Goal: Transaction & Acquisition: Purchase product/service

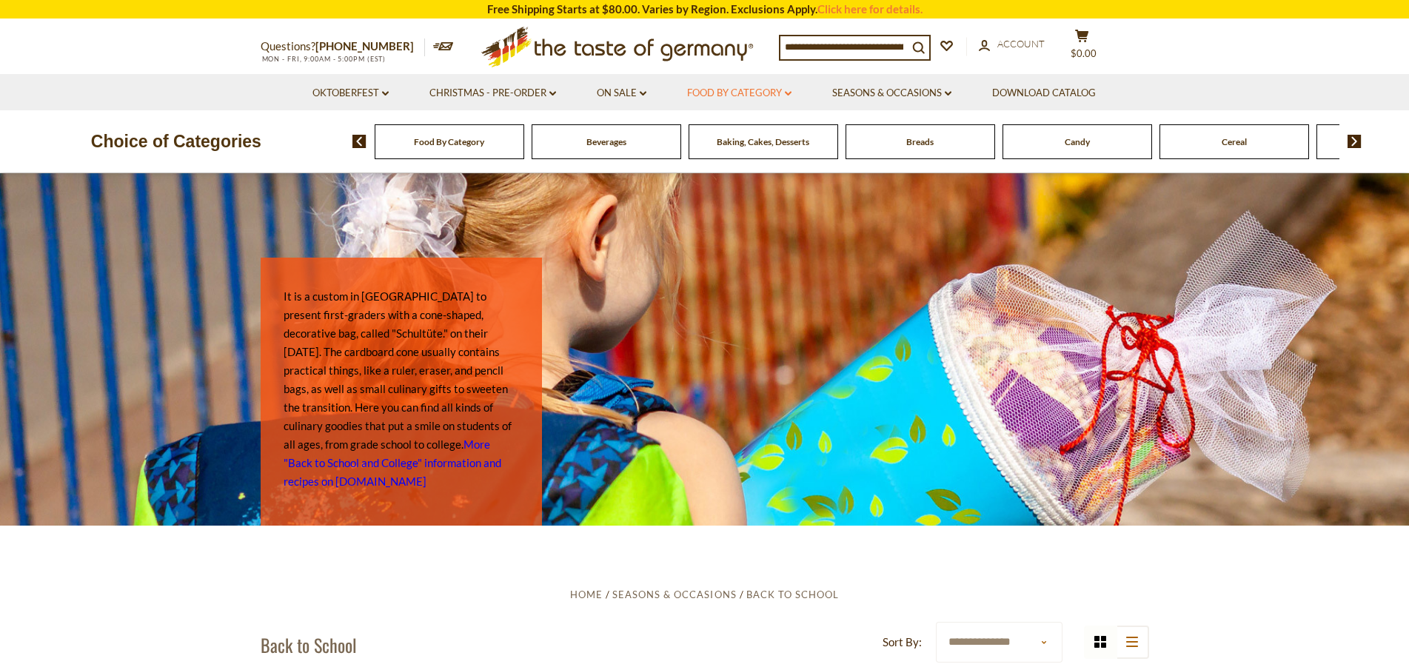
click at [743, 97] on link "Food By Category dropdown_arrow" at bounding box center [739, 93] width 104 height 16
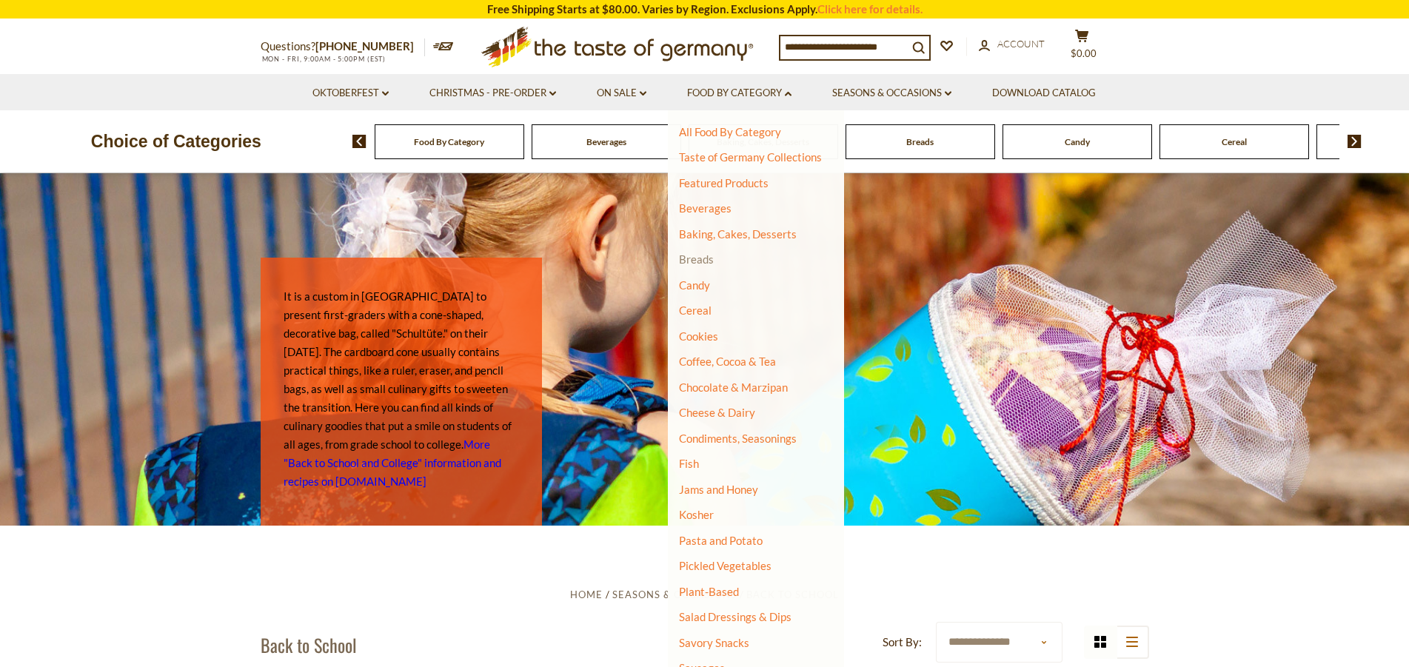
click at [708, 258] on link "Breads" at bounding box center [696, 258] width 35 height 13
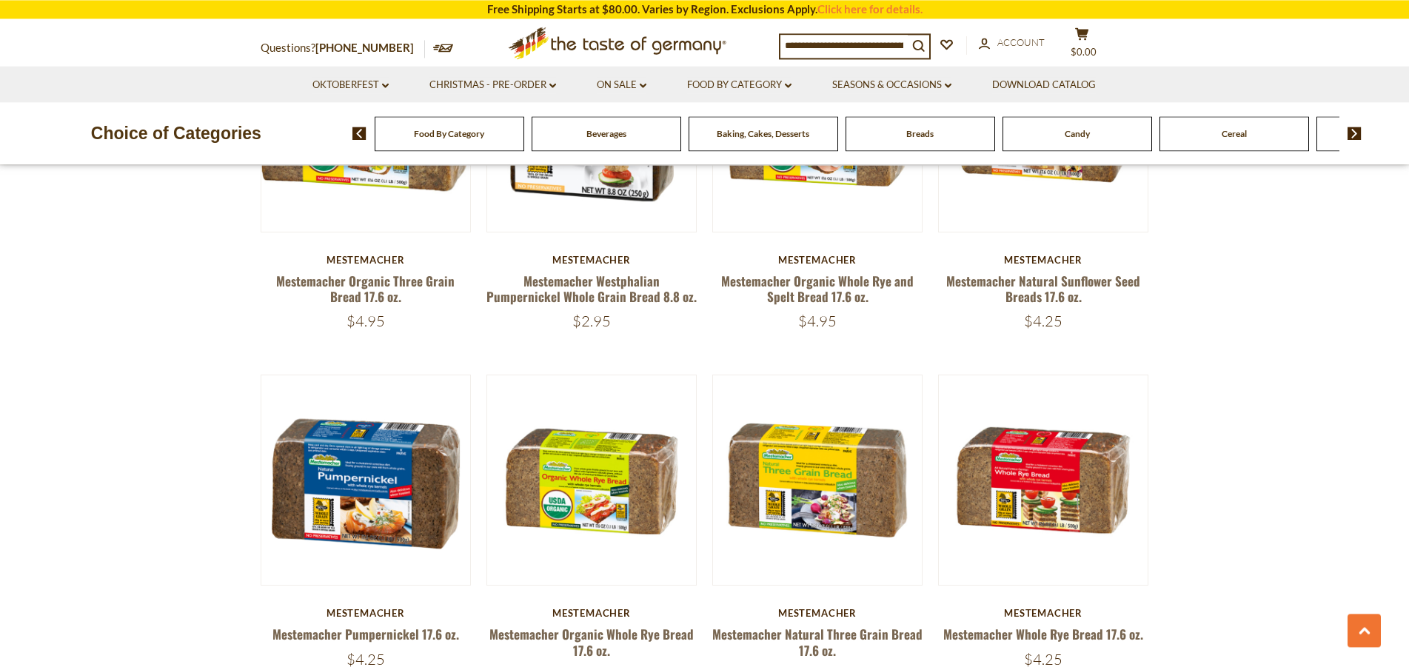
scroll to position [3172, 0]
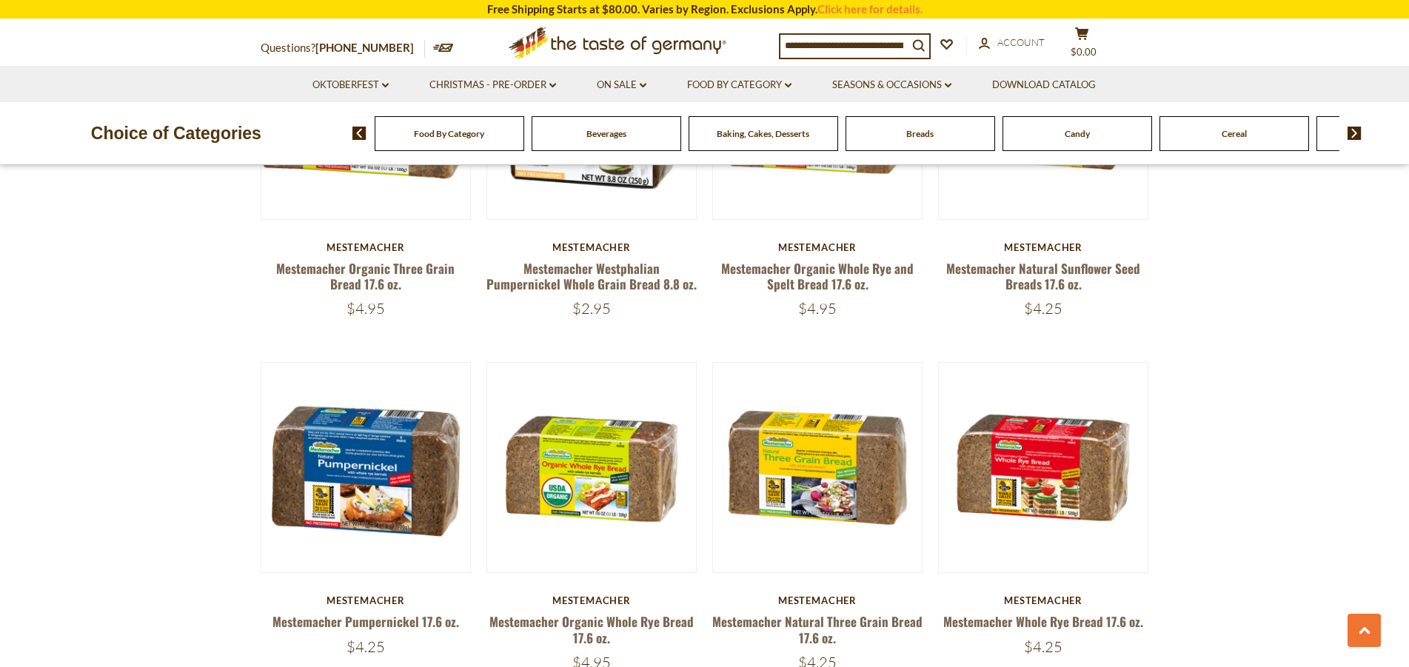
click at [846, 50] on input at bounding box center [843, 45] width 127 height 21
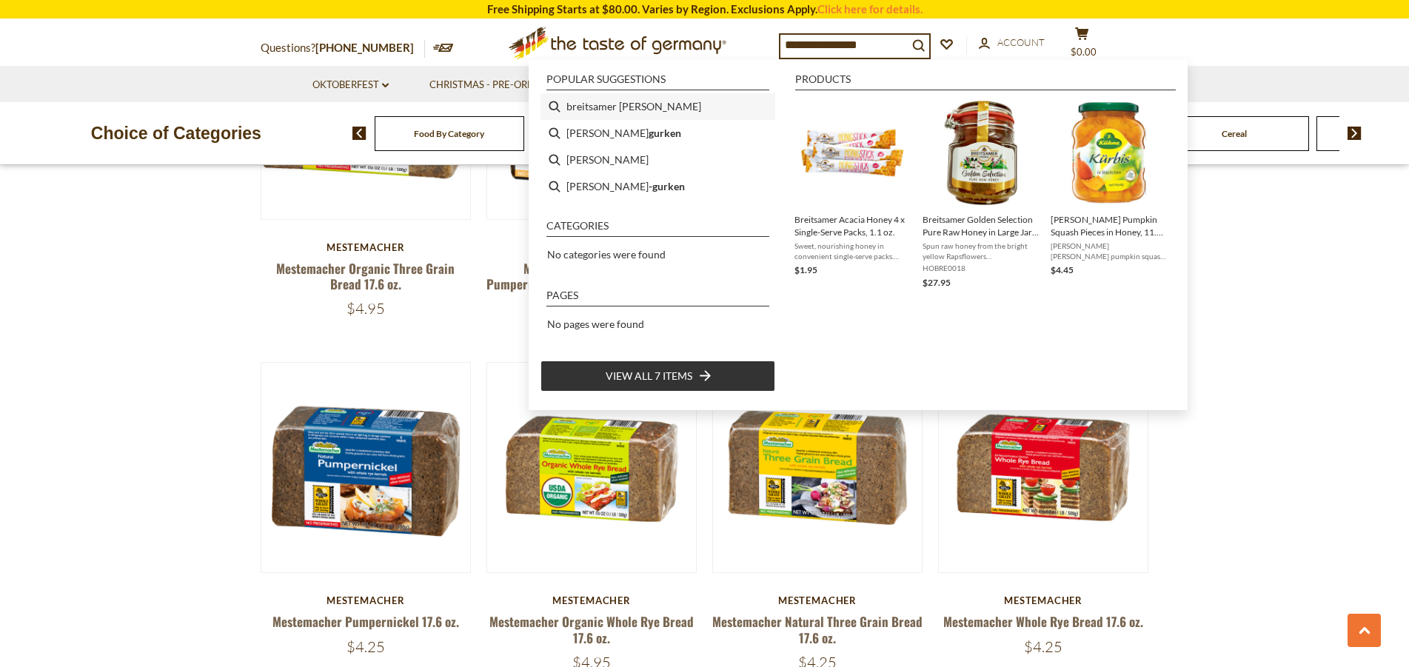
type input "**********"
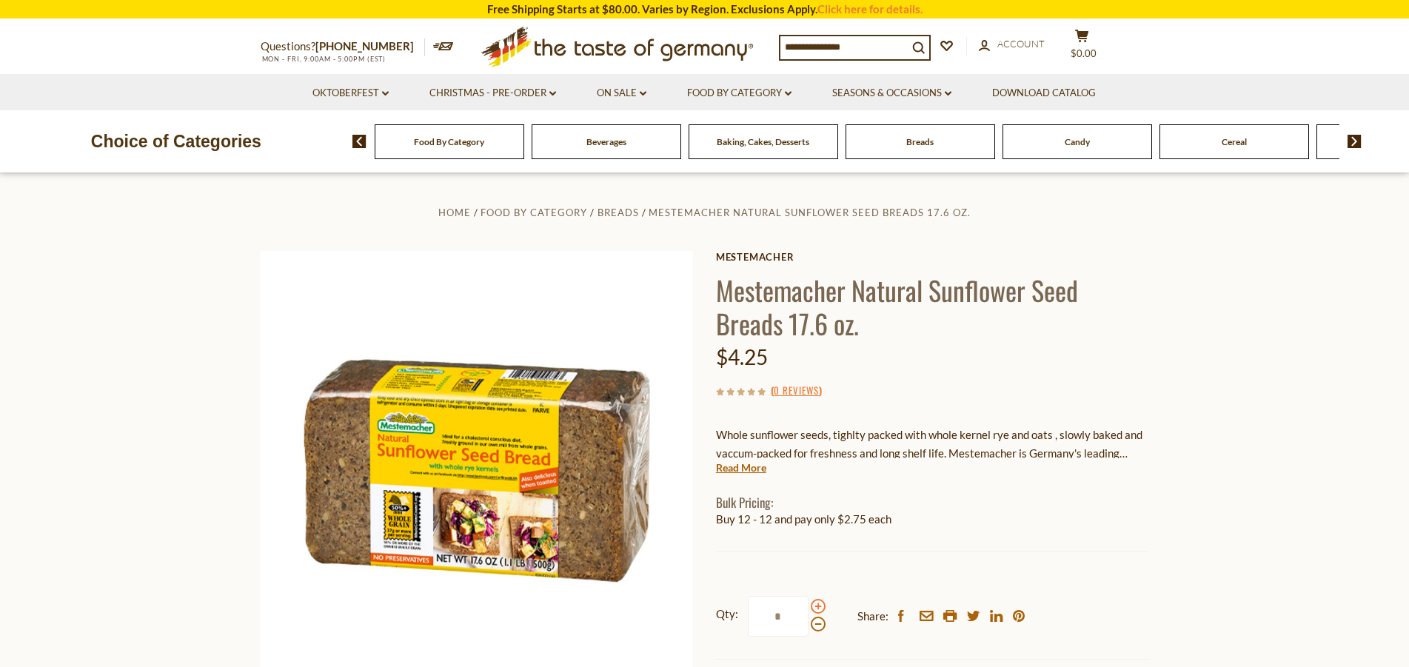
click at [814, 608] on span at bounding box center [818, 606] width 15 height 15
click at [809, 608] on input "*" at bounding box center [778, 616] width 61 height 41
click at [814, 608] on span at bounding box center [818, 606] width 15 height 15
click at [809, 608] on input "*" at bounding box center [778, 616] width 61 height 41
click at [814, 608] on span at bounding box center [818, 606] width 15 height 15
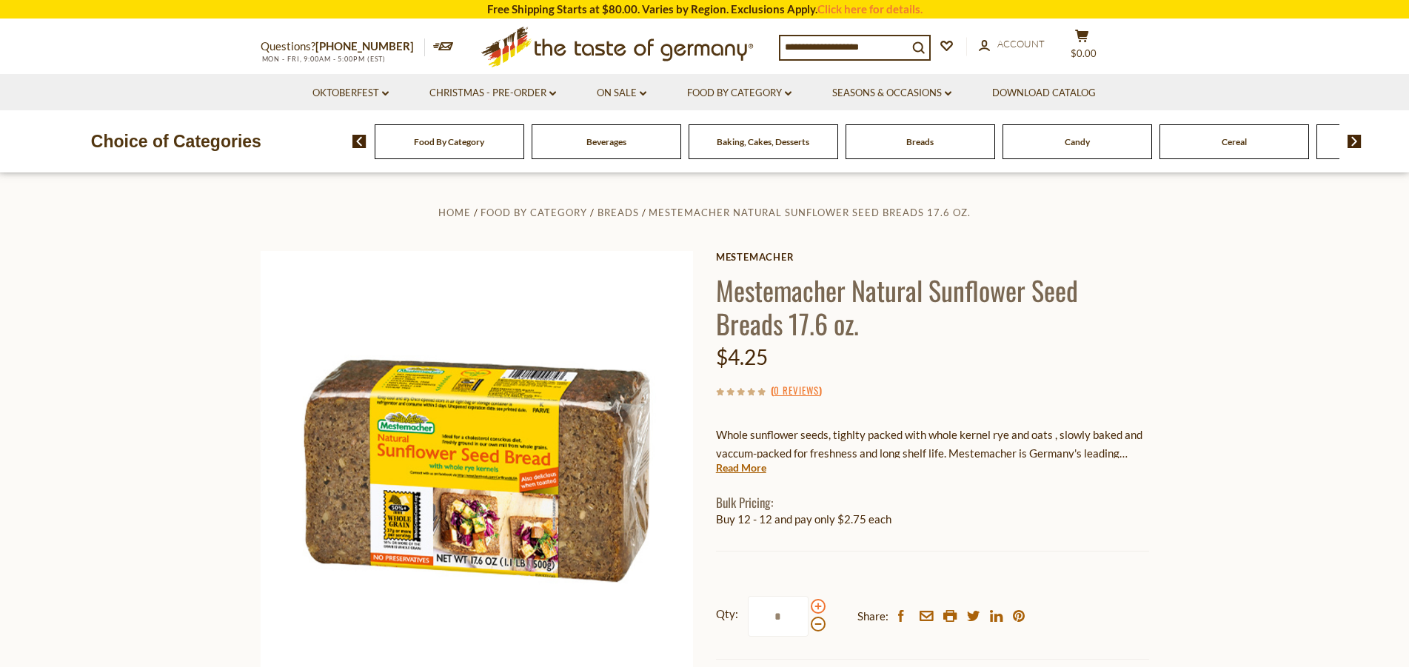
click at [809, 608] on input "*" at bounding box center [778, 616] width 61 height 41
click at [814, 608] on span at bounding box center [818, 606] width 15 height 15
click at [809, 608] on input "*" at bounding box center [778, 616] width 61 height 41
click at [814, 608] on span at bounding box center [818, 606] width 15 height 15
click at [809, 608] on input "*" at bounding box center [778, 616] width 61 height 41
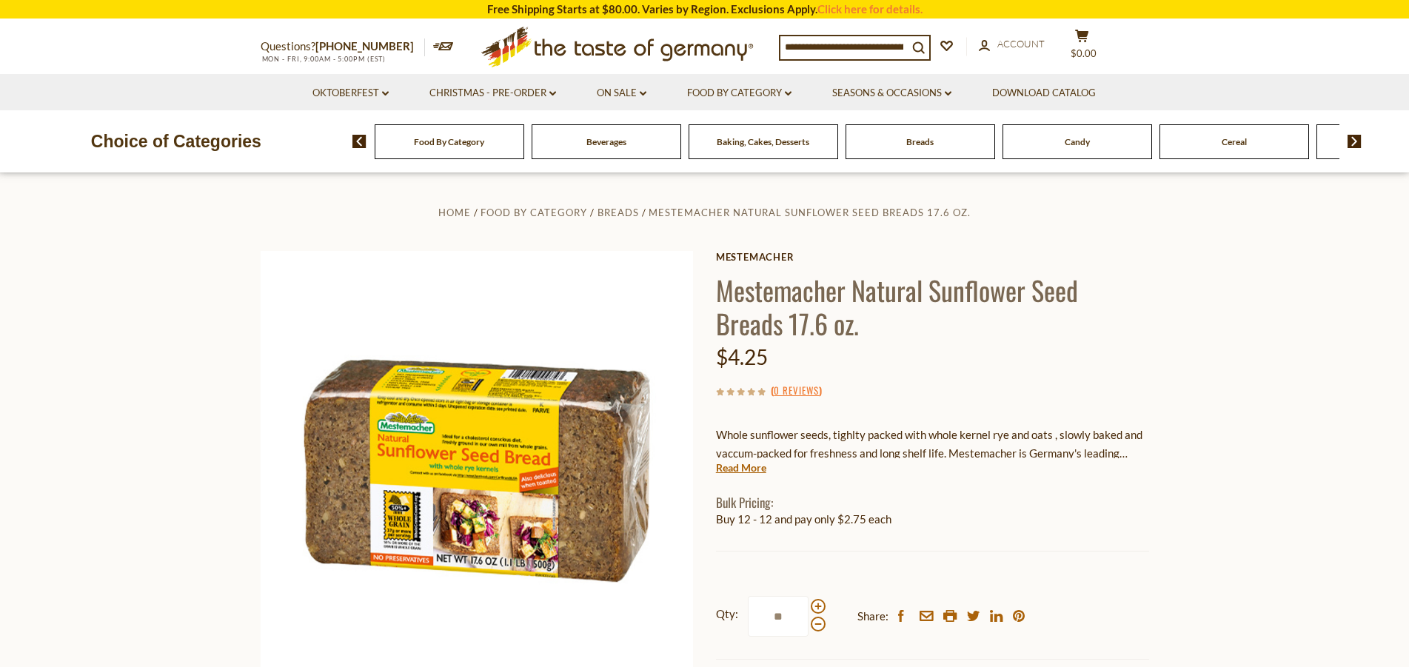
click at [789, 615] on input "**" at bounding box center [778, 616] width 61 height 41
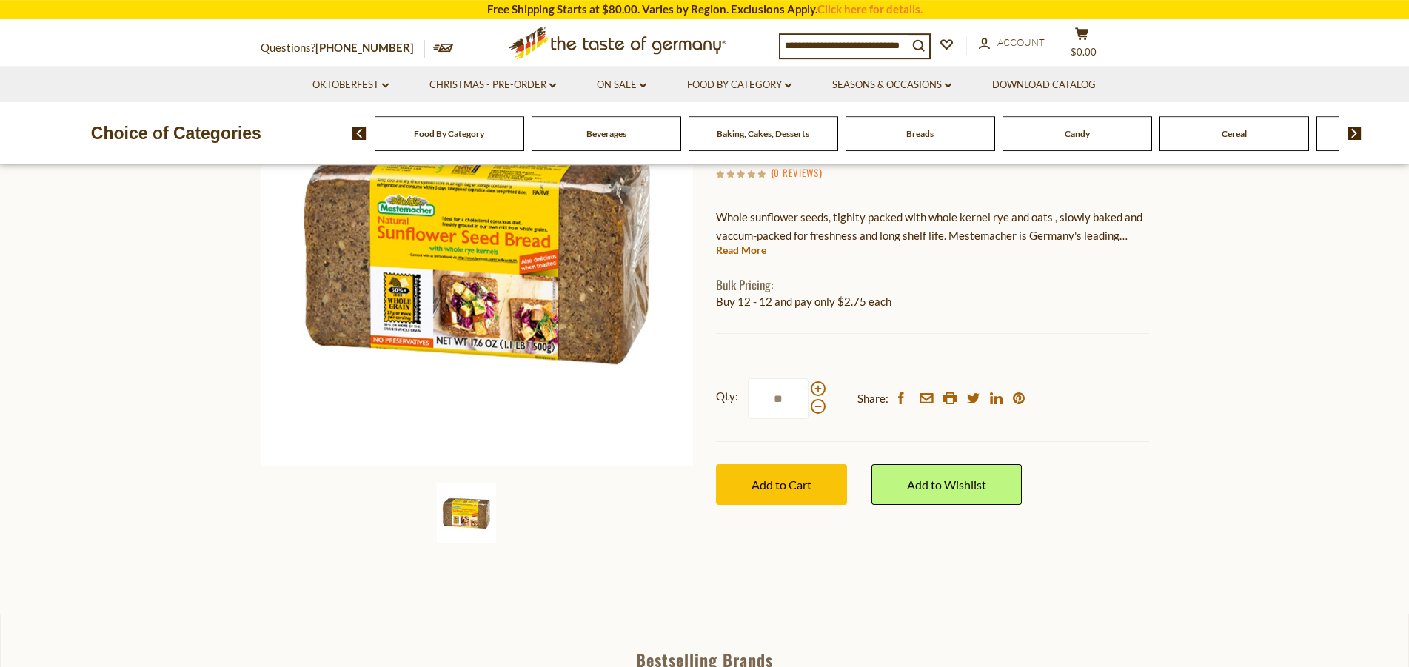
scroll to position [227, 0]
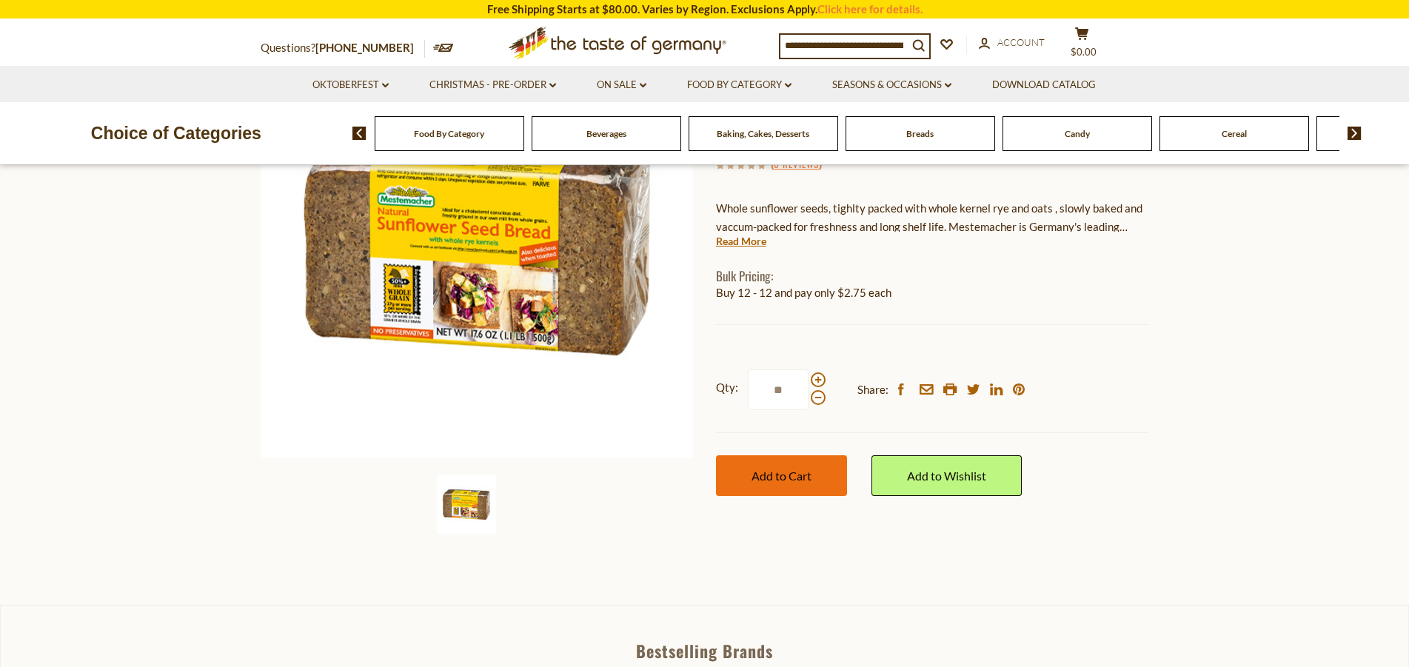
type input "**"
click at [773, 475] on span "Add to Cart" at bounding box center [782, 476] width 60 height 14
click at [1101, 43] on span "$33" at bounding box center [1092, 42] width 18 height 12
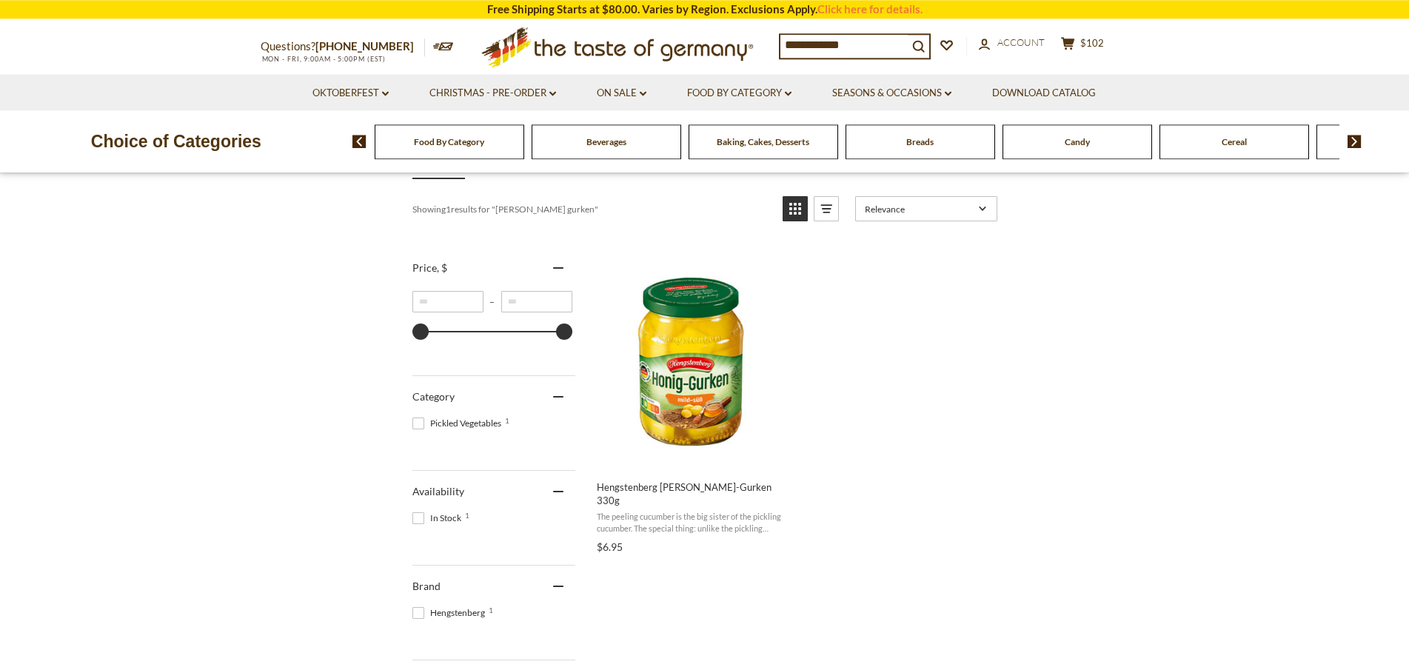
scroll to position [227, 0]
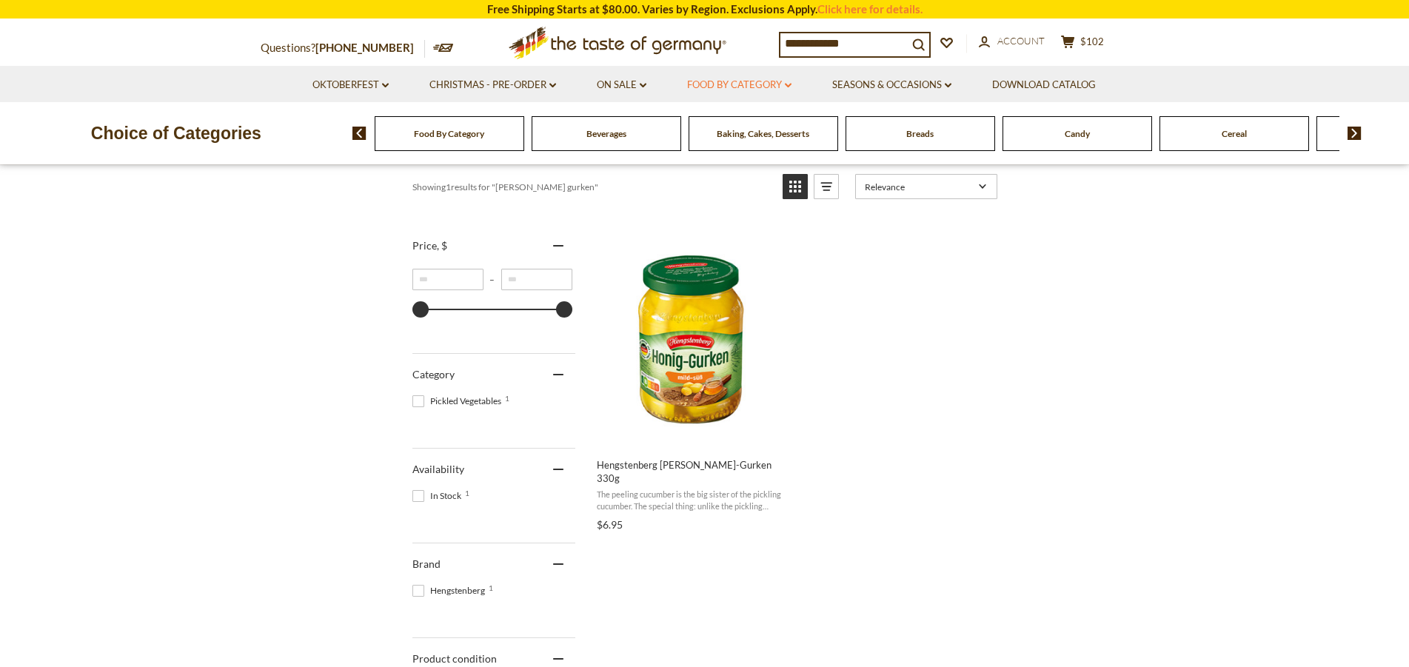
click at [757, 87] on link "Food By Category dropdown_arrow" at bounding box center [739, 85] width 104 height 16
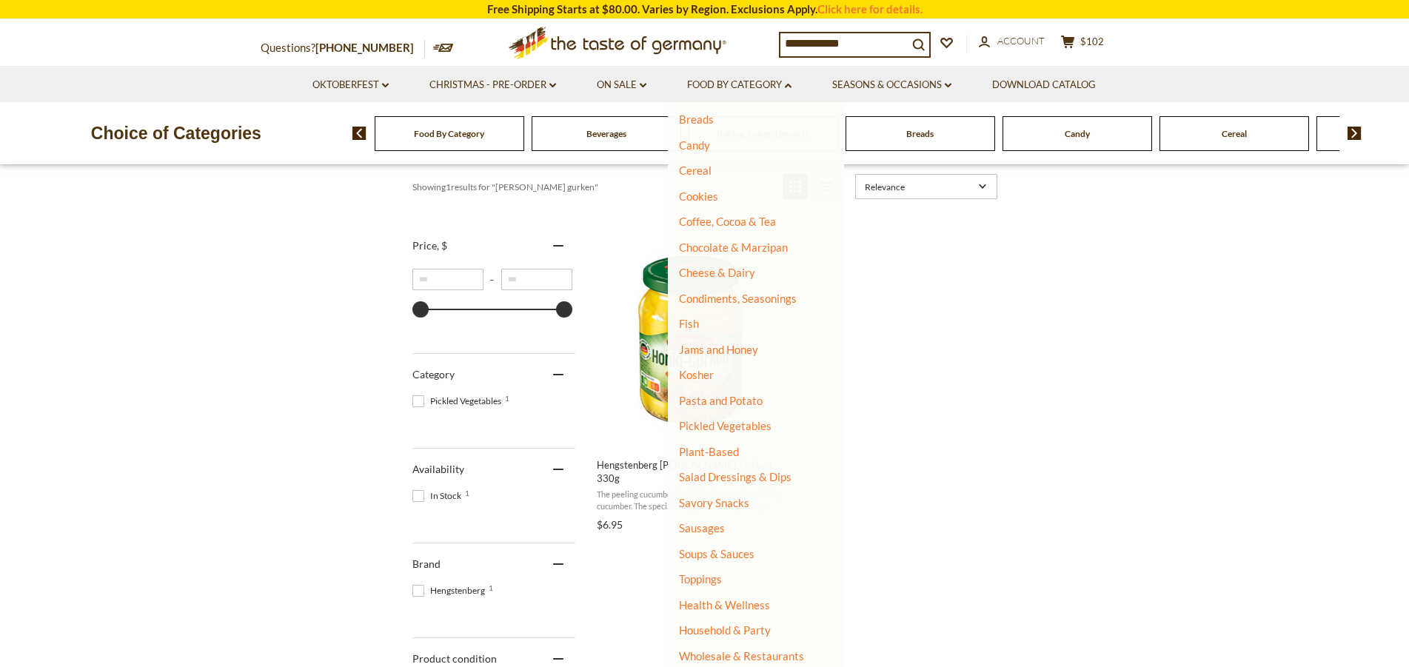
scroll to position [302, 0]
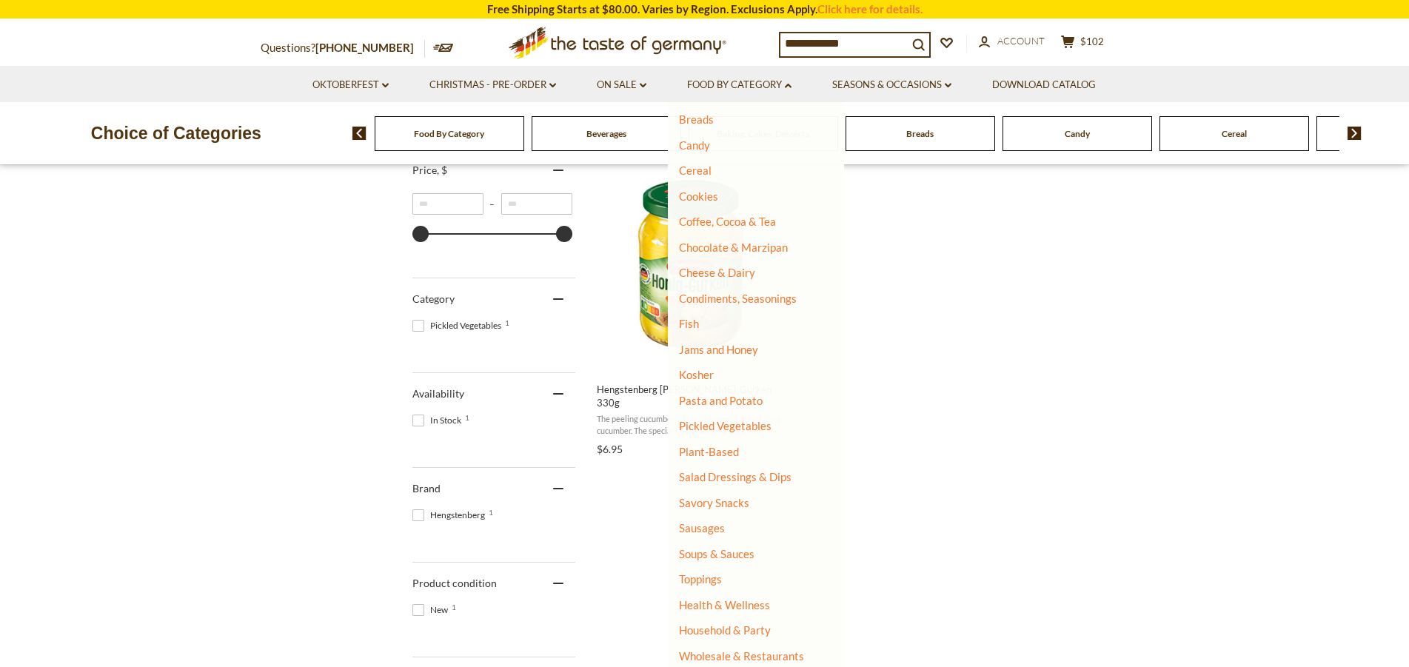
click at [779, 426] on li "Pickled Vegetables" at bounding box center [750, 426] width 143 height 15
click at [757, 423] on link "Pickled Vegetables" at bounding box center [725, 425] width 93 height 13
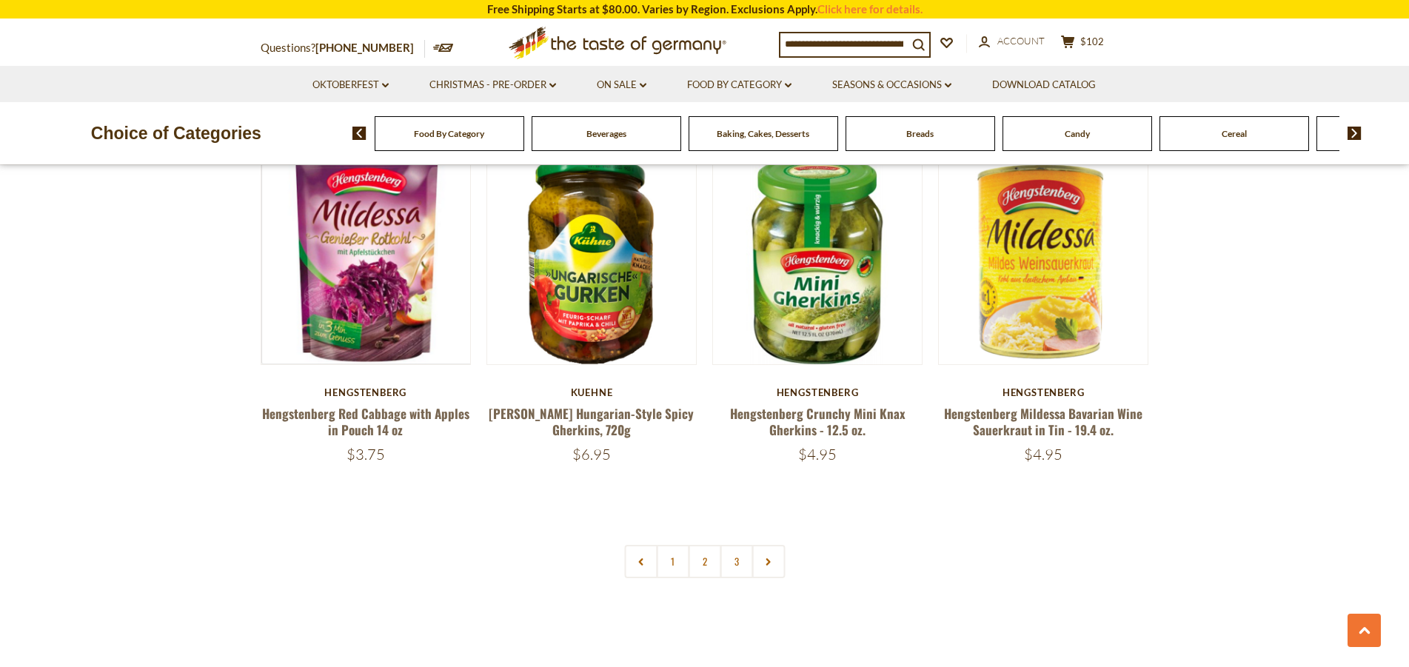
scroll to position [3625, 0]
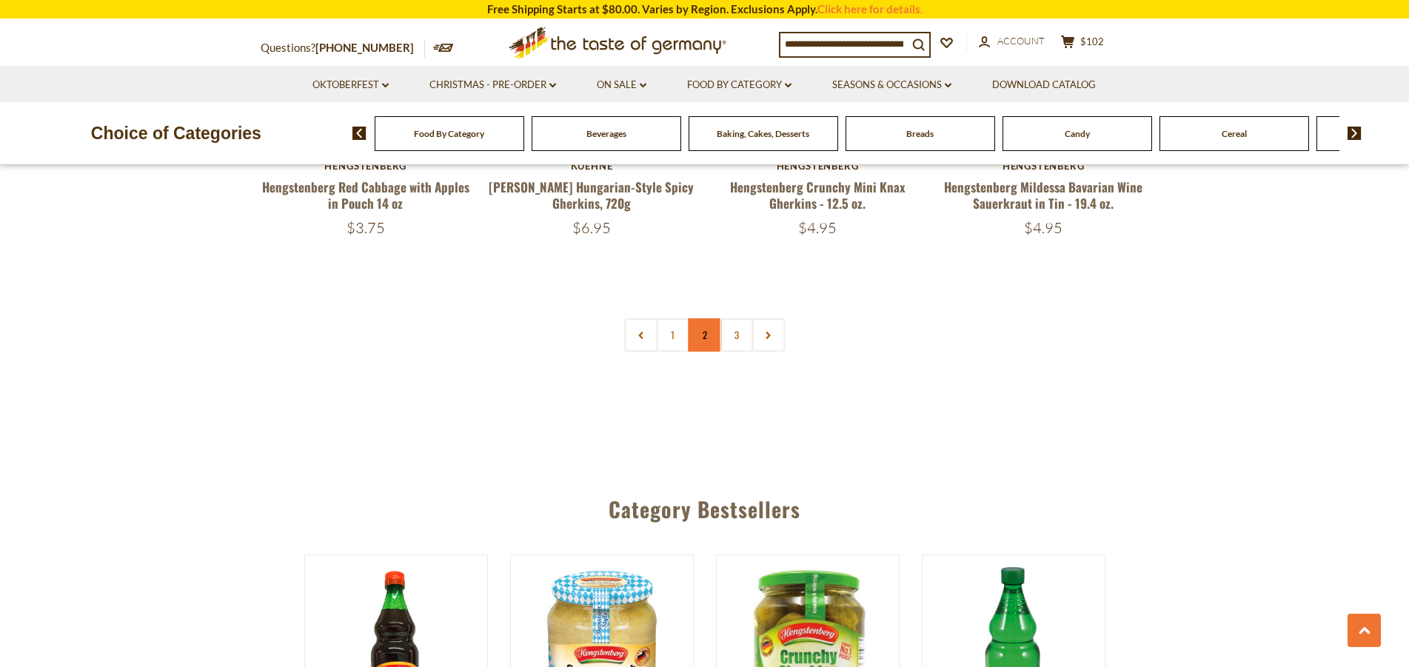
click at [700, 335] on link "2" at bounding box center [704, 334] width 33 height 33
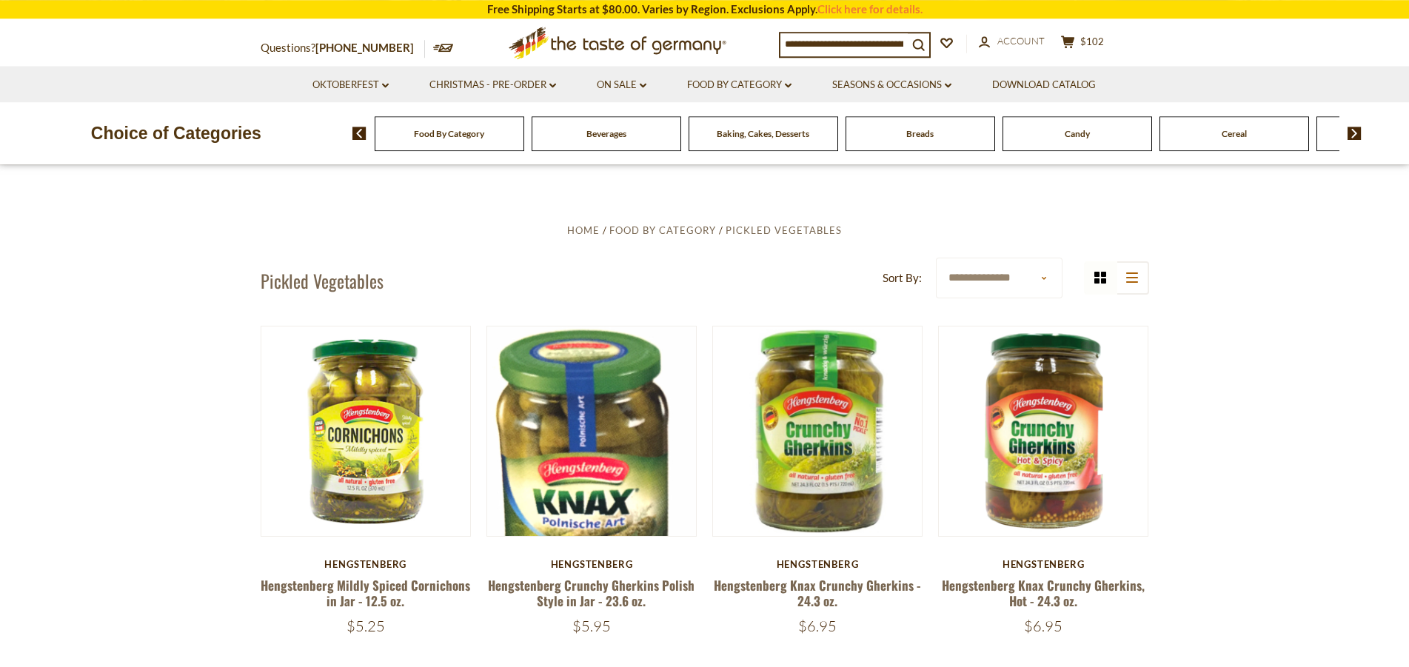
scroll to position [169, 0]
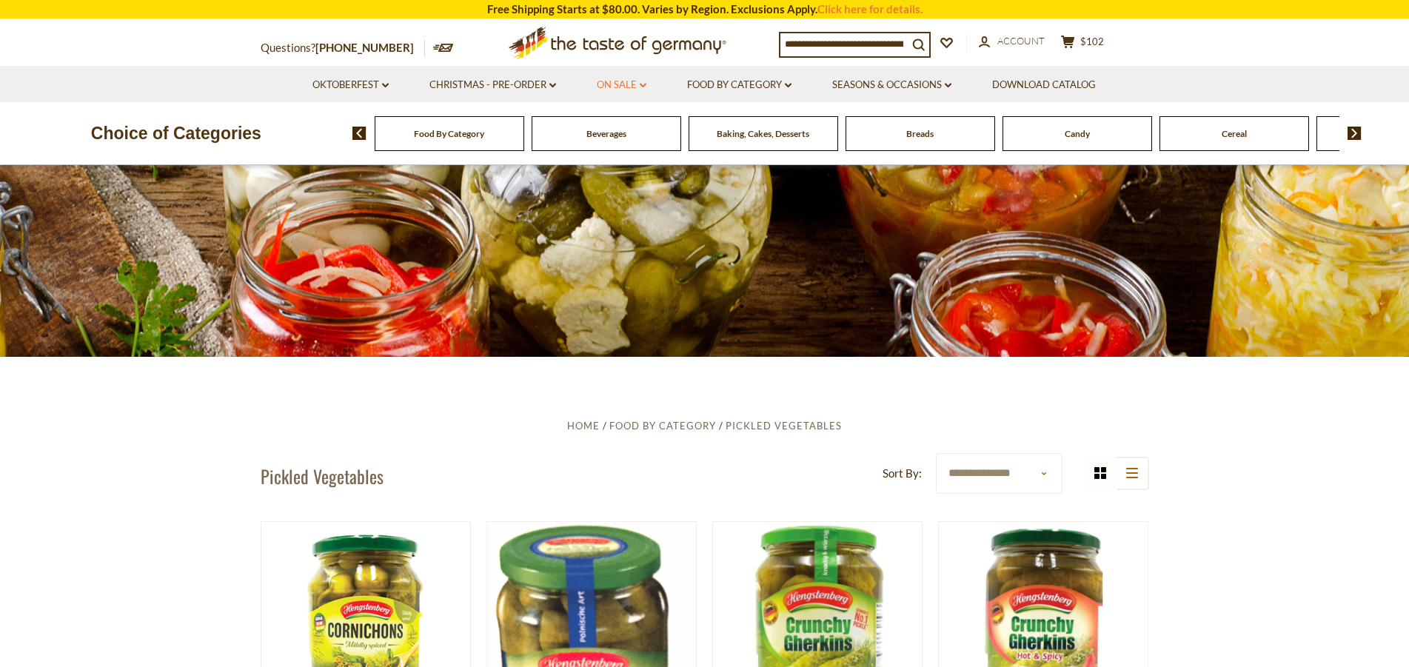
click at [607, 86] on link "On Sale dropdown_arrow" at bounding box center [622, 85] width 50 height 16
click at [612, 121] on link "All On Sale" at bounding box center [615, 123] width 53 height 13
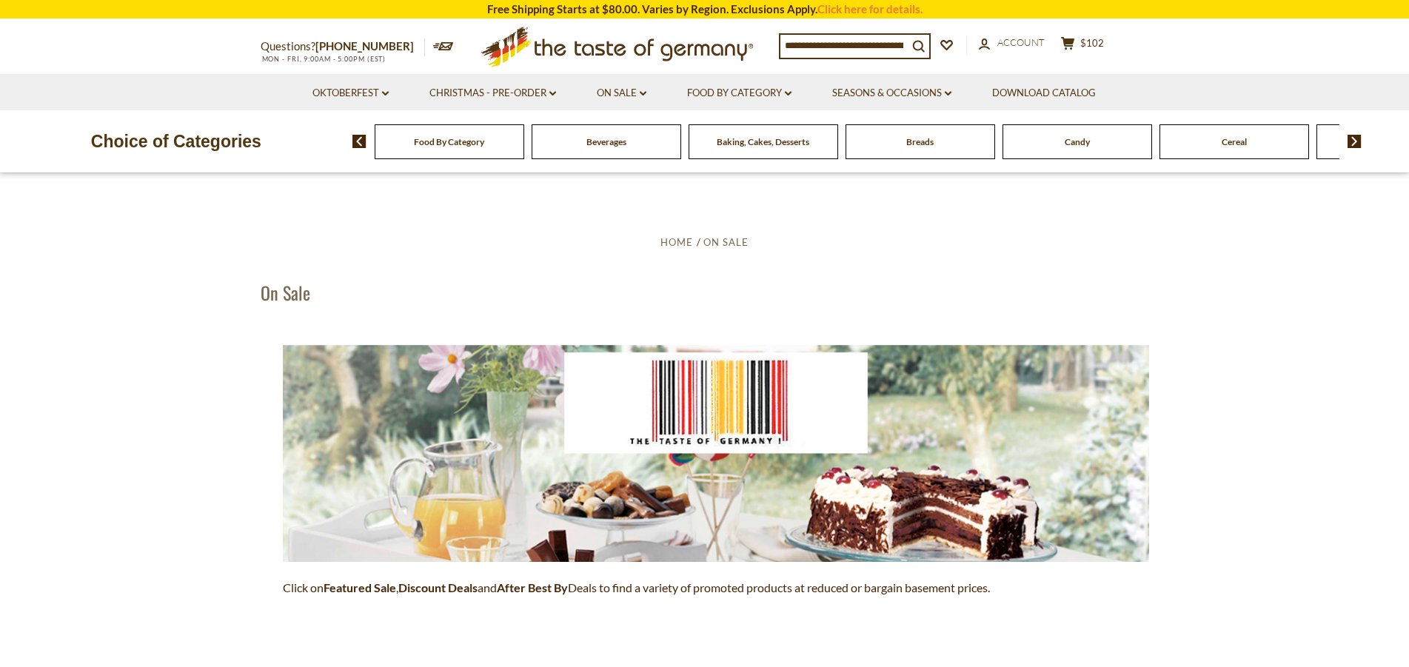
click at [546, 54] on icon ".st0{fill:#EDD300;} .st1{fill:#D33E21;}" at bounding box center [617, 47] width 277 height 54
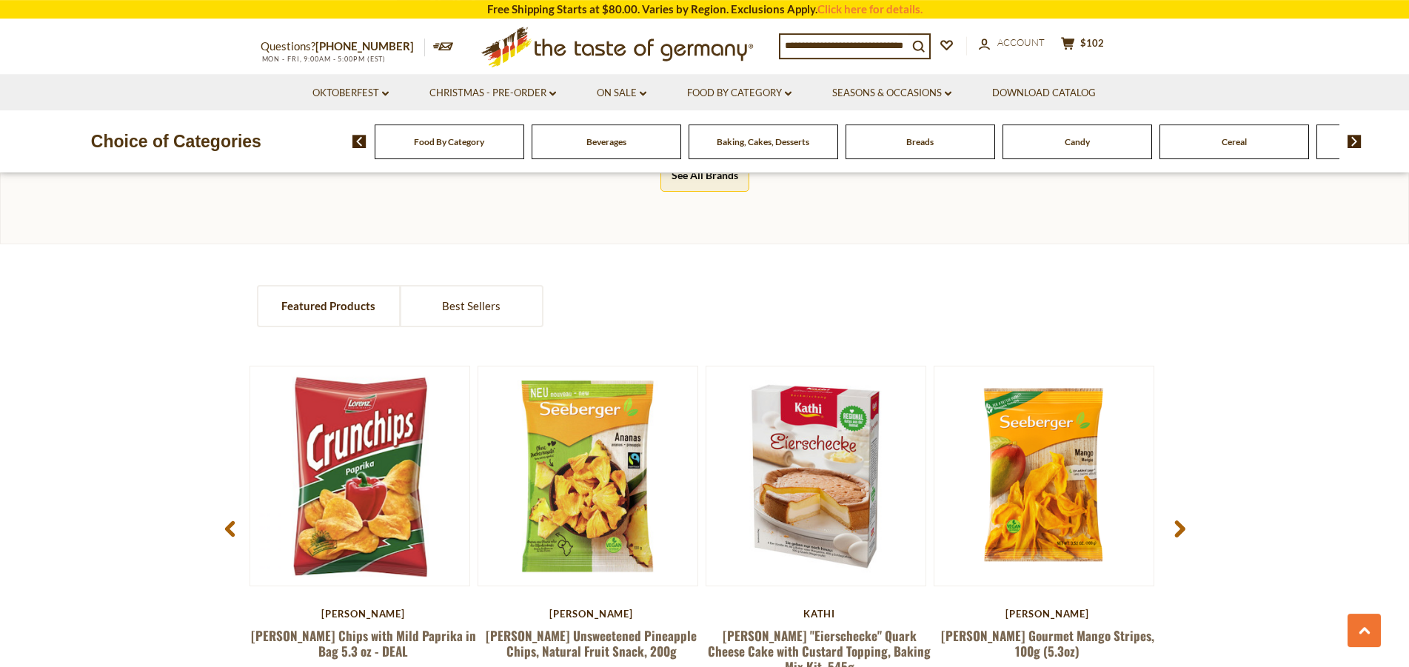
scroll to position [1133, 0]
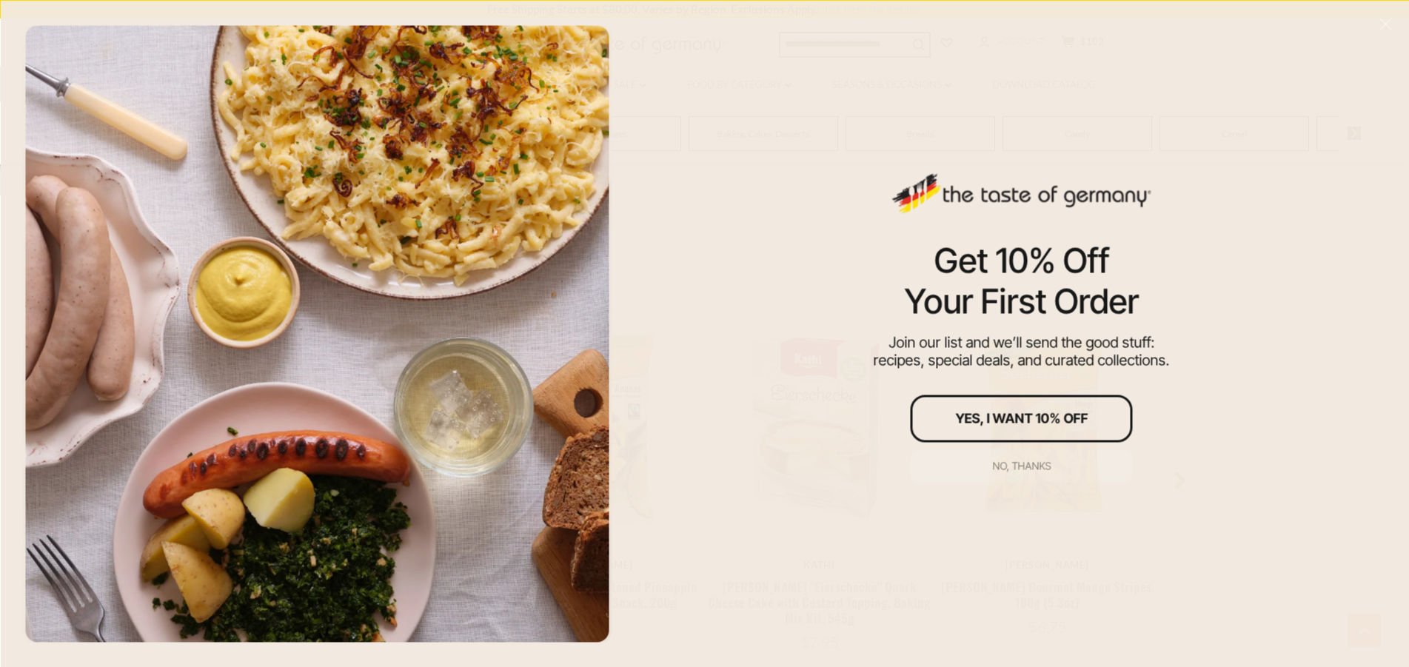
click at [1000, 462] on div "No, thanks" at bounding box center [1021, 466] width 58 height 10
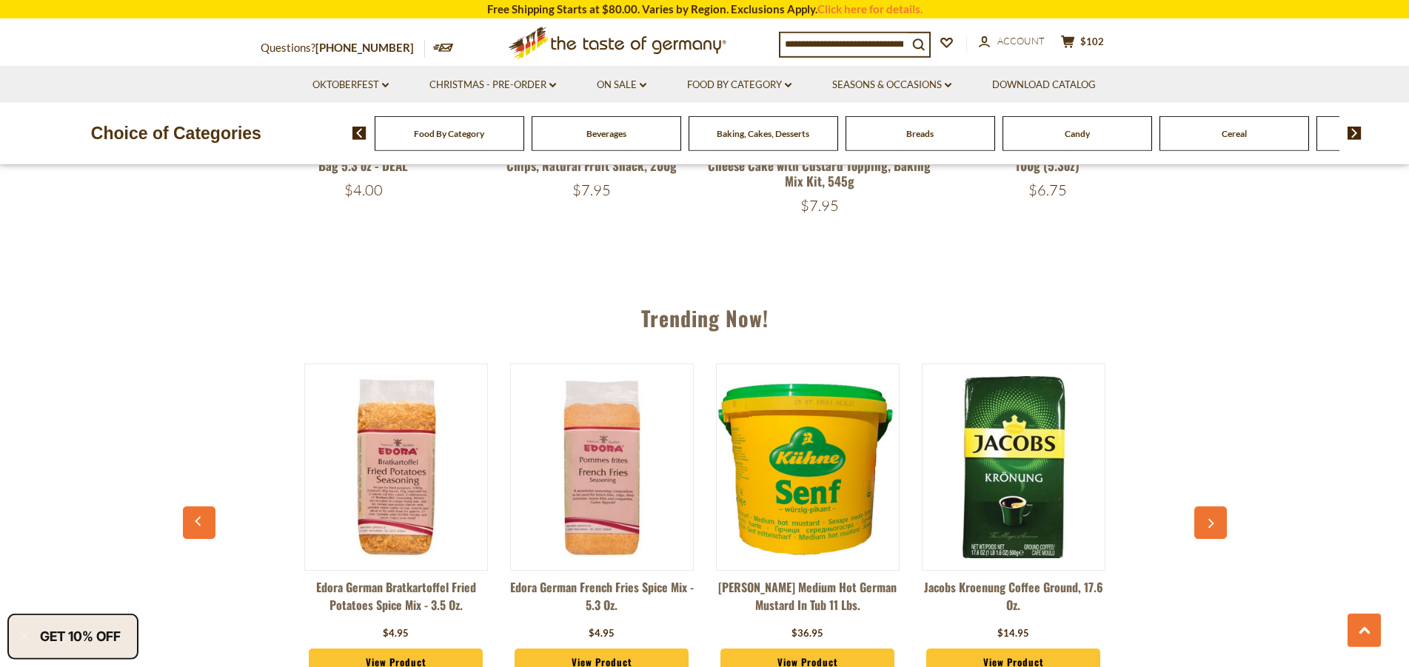
scroll to position [1368, 0]
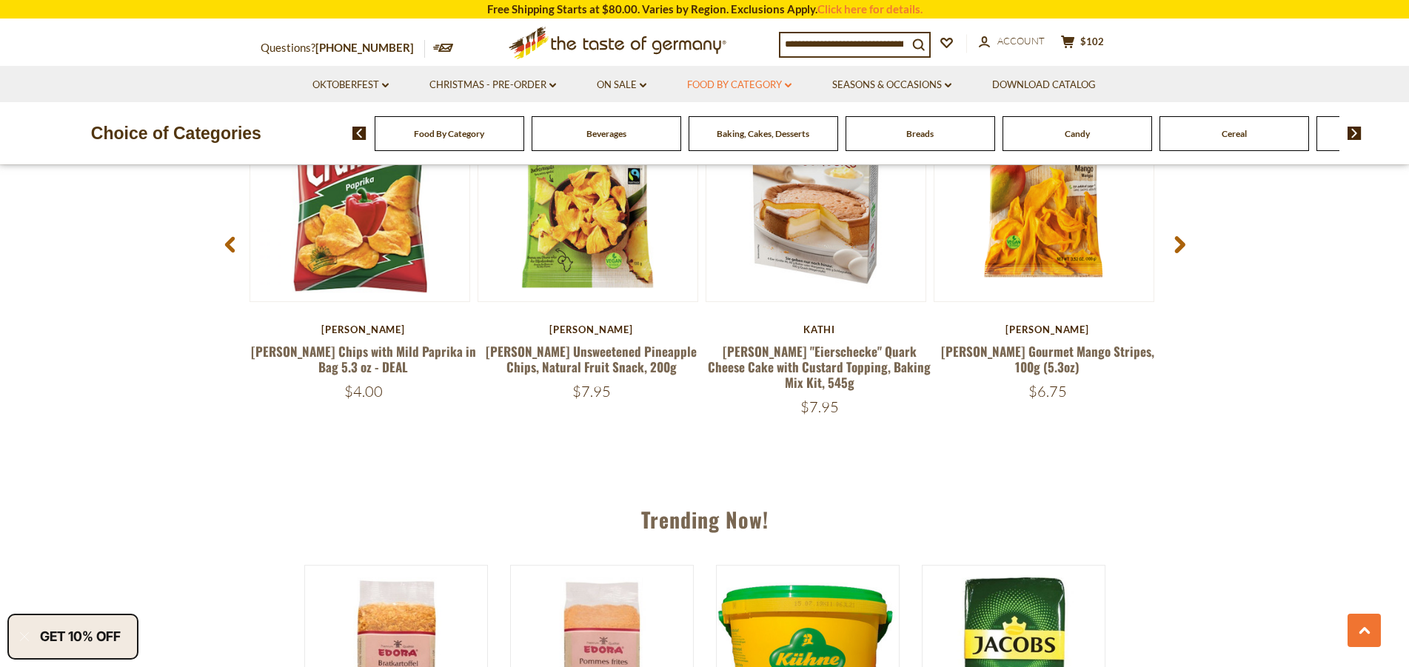
click at [773, 90] on link "Food By Category dropdown_arrow" at bounding box center [739, 85] width 104 height 16
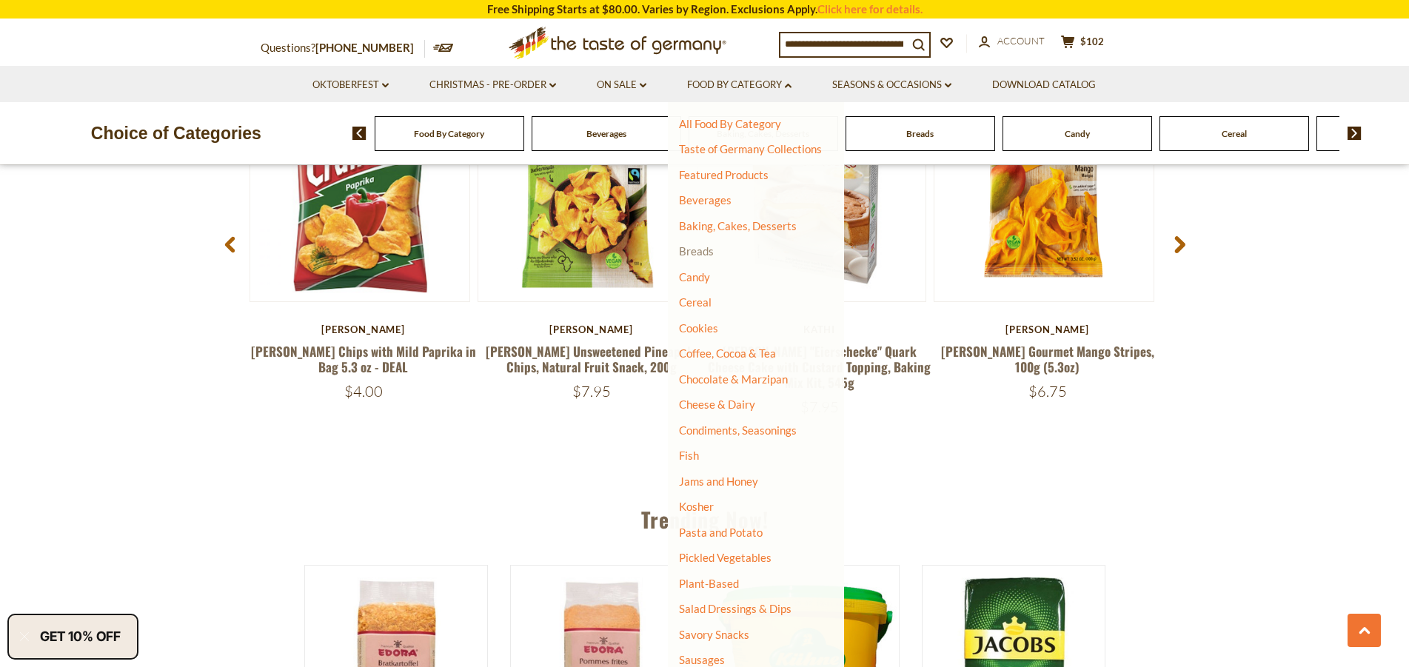
click at [708, 251] on link "Breads" at bounding box center [696, 250] width 35 height 13
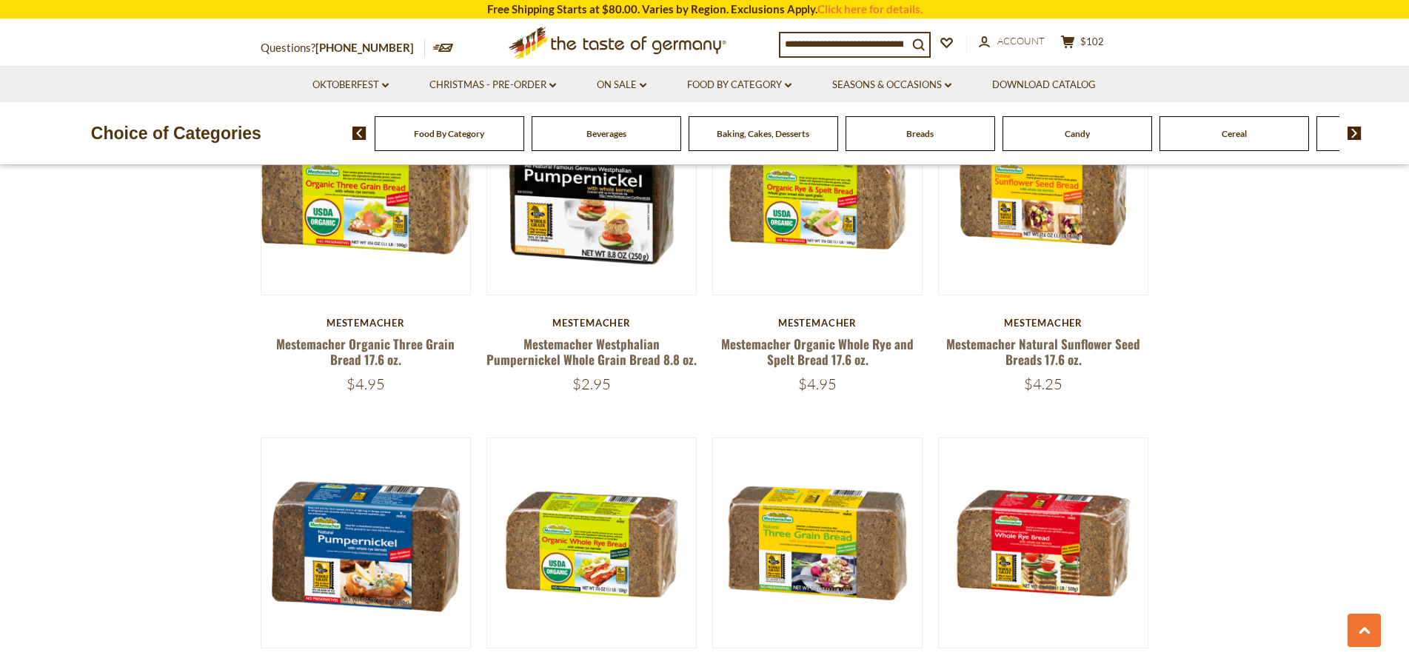
scroll to position [3474, 0]
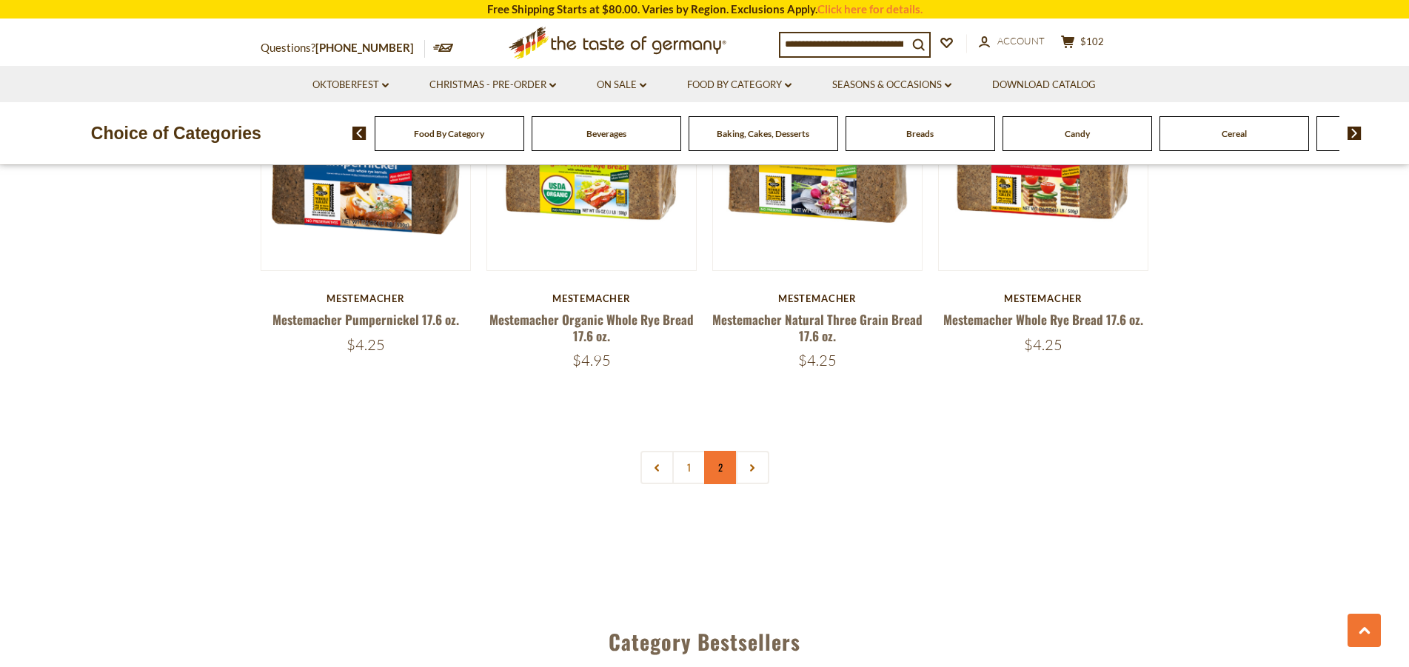
click at [720, 476] on link "2" at bounding box center [720, 467] width 33 height 33
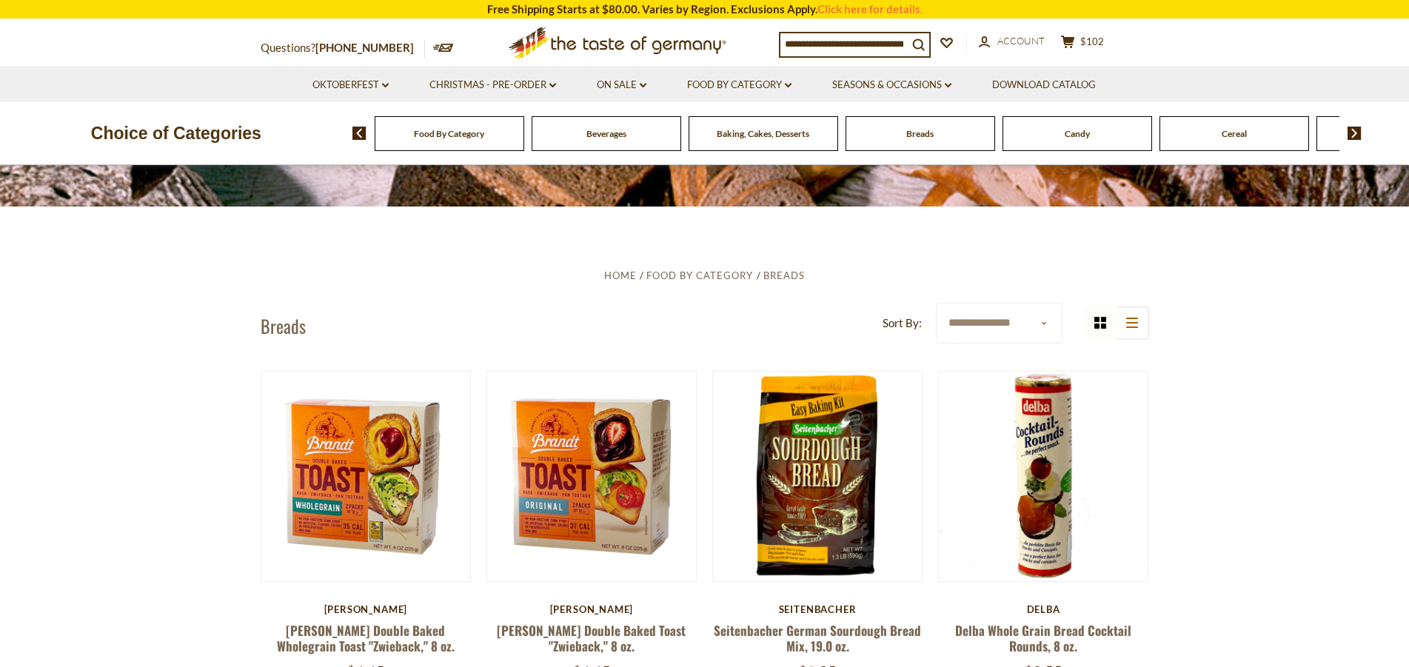
scroll to position [0, 0]
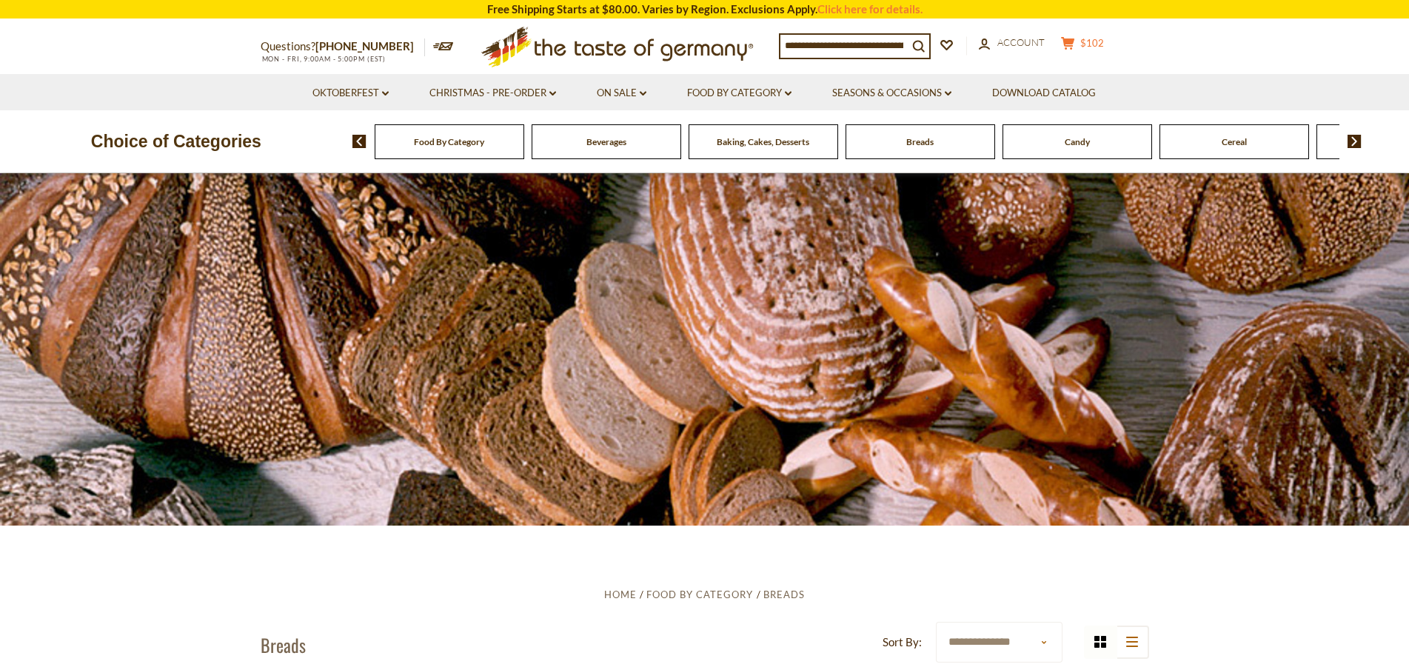
click at [1105, 49] on button "cart $102" at bounding box center [1082, 45] width 44 height 19
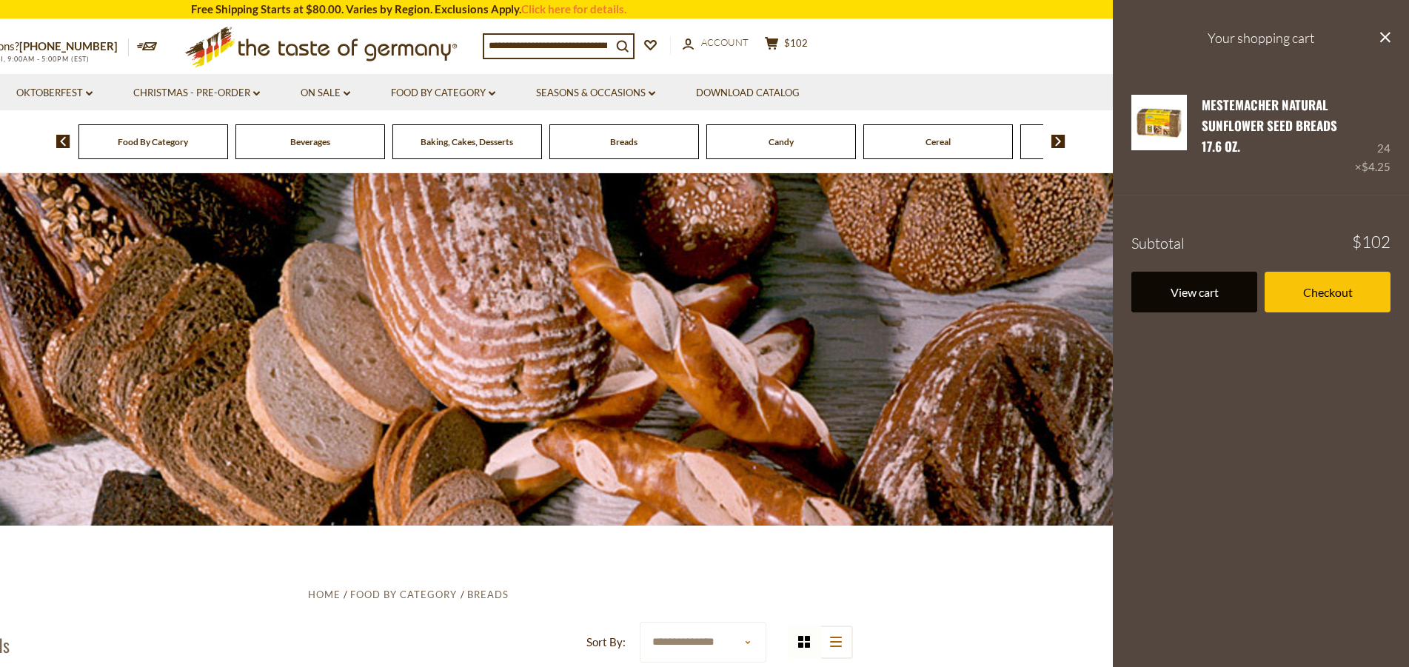
click at [1175, 296] on link "View cart" at bounding box center [1194, 292] width 126 height 41
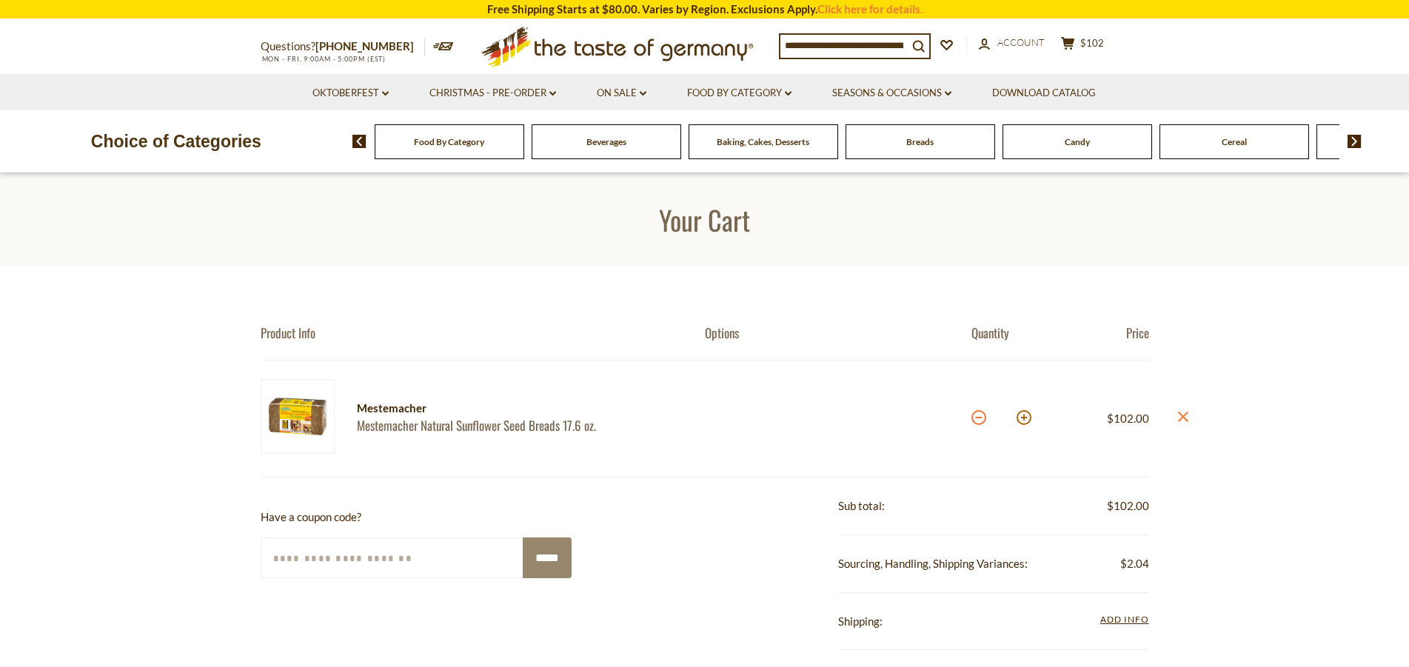
click at [977, 421] on button at bounding box center [978, 417] width 15 height 15
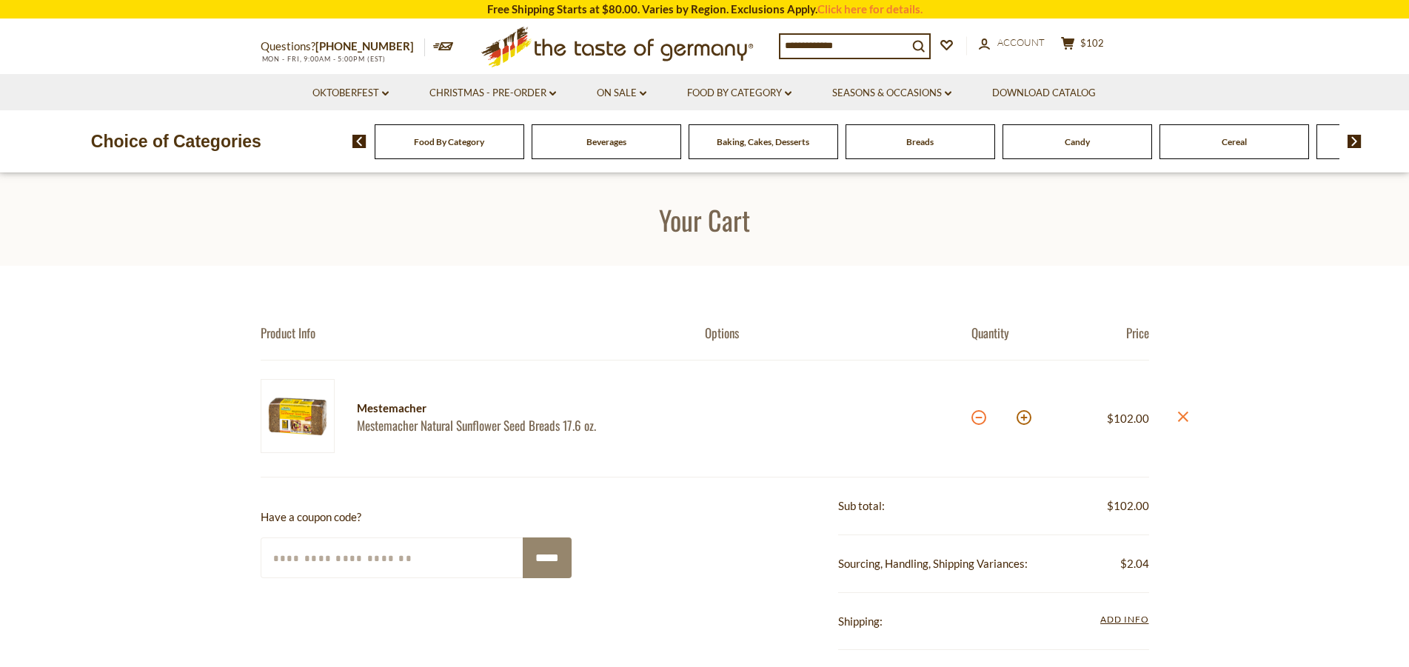
click at [977, 421] on button at bounding box center [978, 417] width 15 height 15
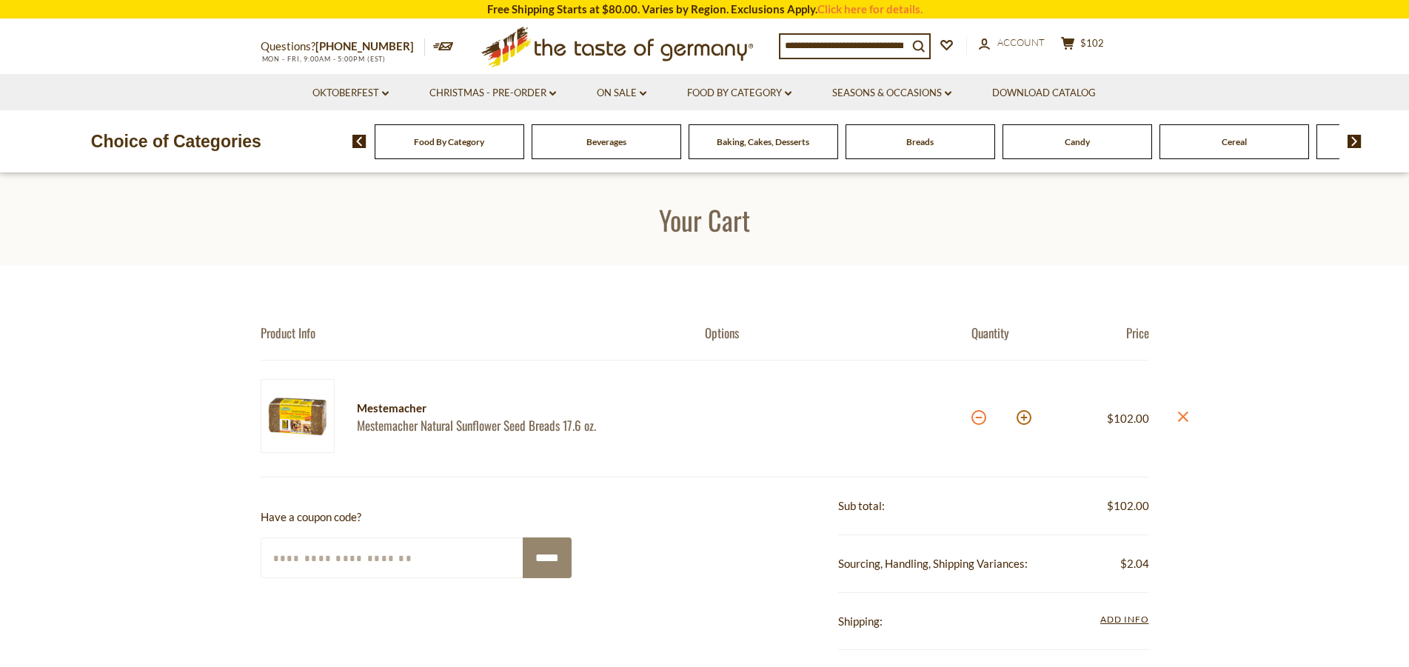
click at [977, 421] on button at bounding box center [978, 417] width 15 height 15
type input "**"
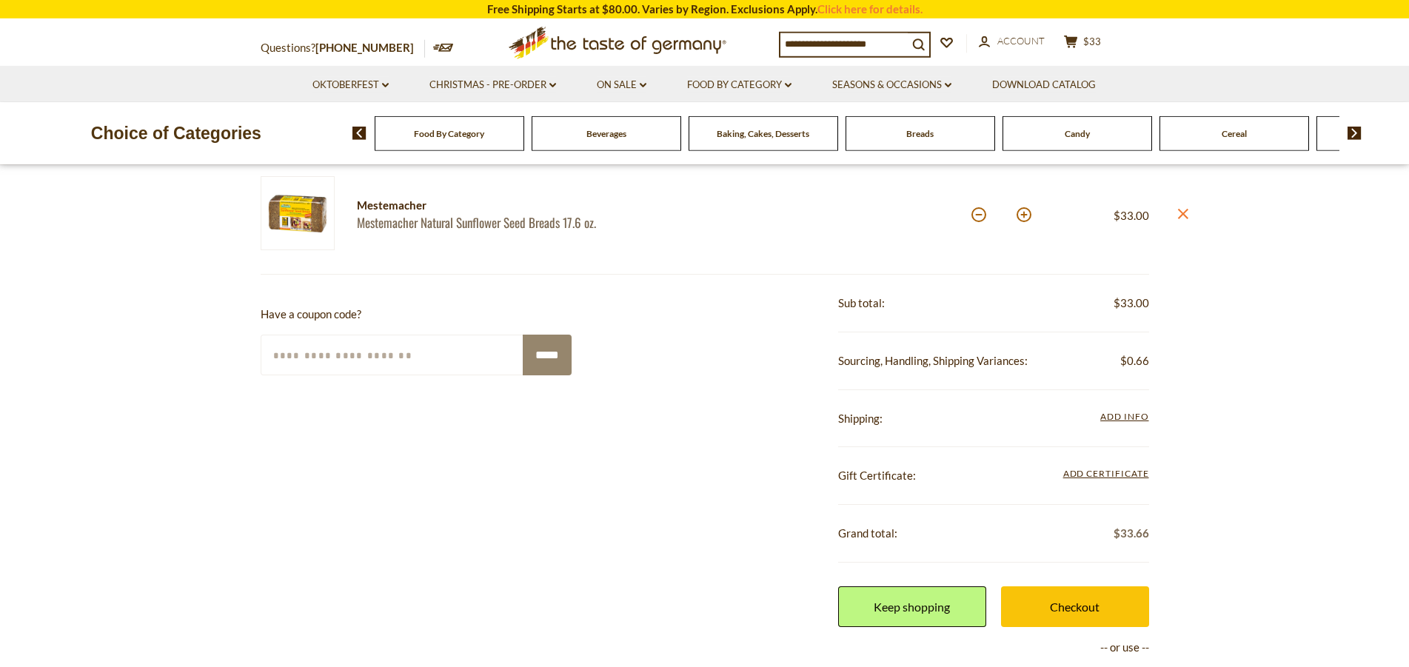
scroll to position [302, 0]
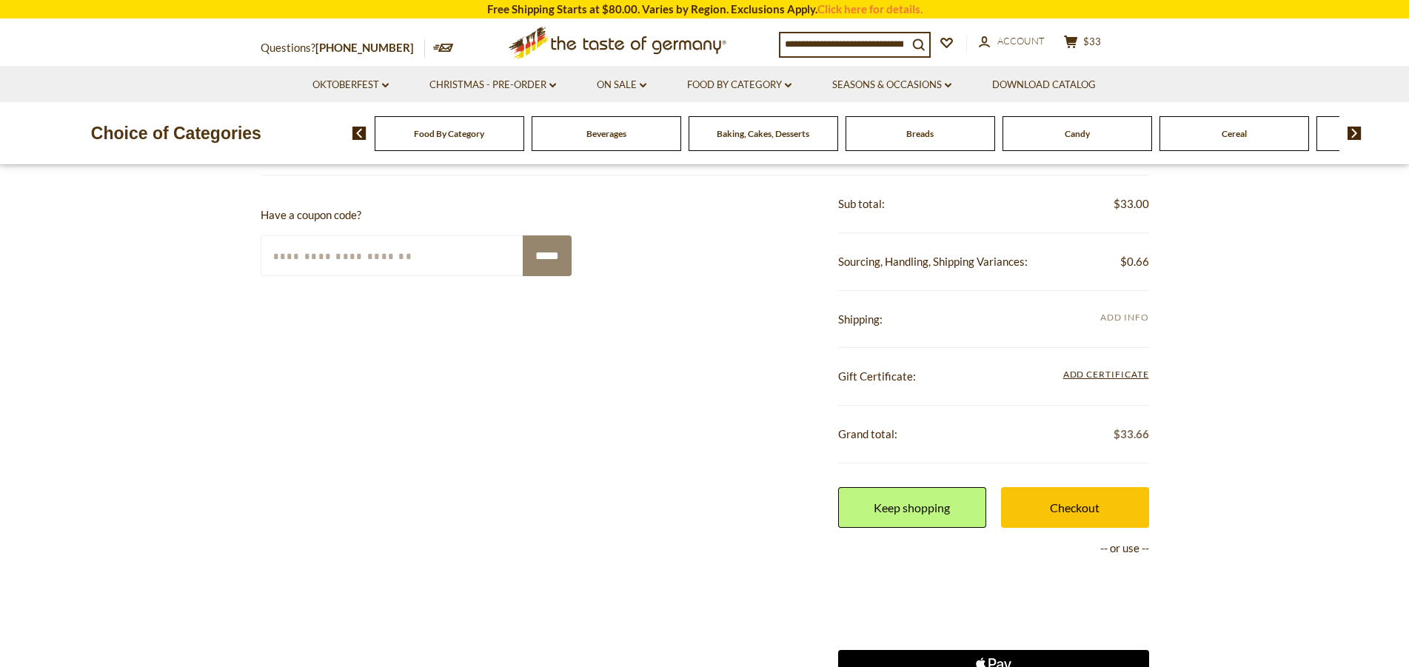
click at [1127, 311] on span "Add Info" at bounding box center [1124, 318] width 48 height 16
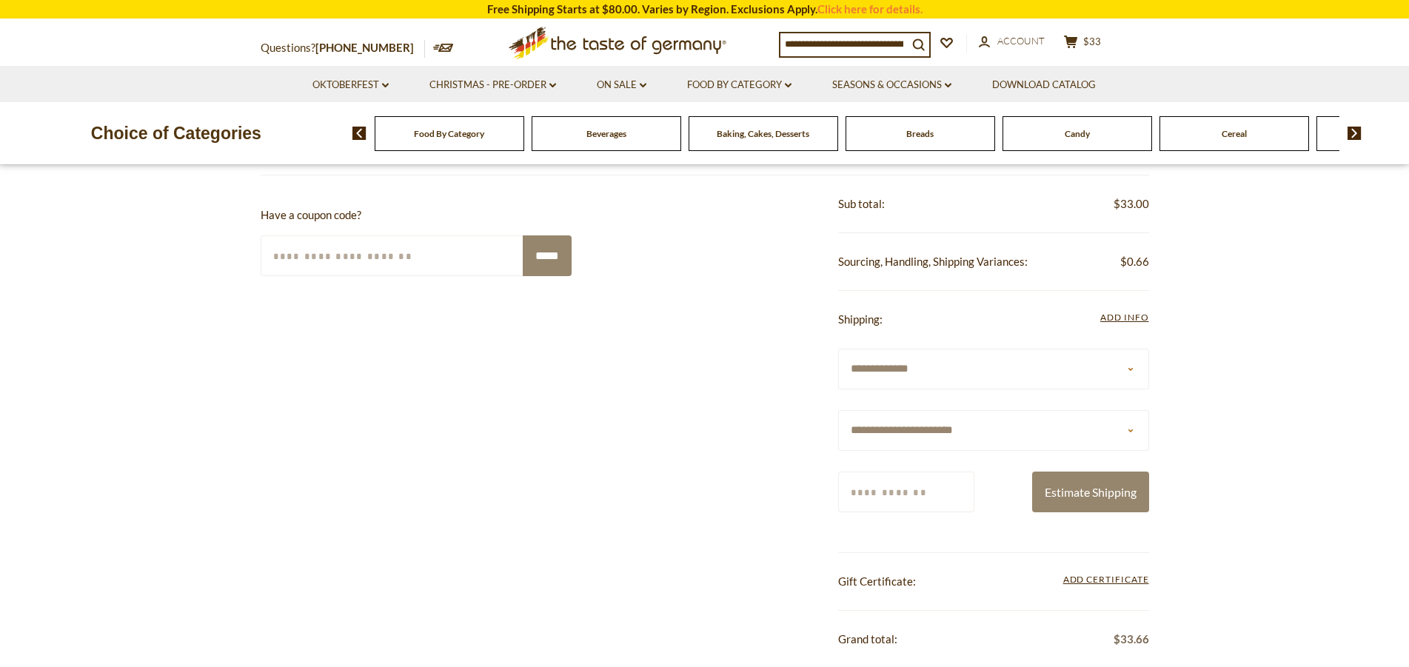
click at [838, 410] on select "**********" at bounding box center [993, 430] width 311 height 41
select select "**"
click option "**********" at bounding box center [0, 0] width 0 height 0
click at [967, 490] on input "Zip/Postcode" at bounding box center [906, 492] width 136 height 41
type input "*****"
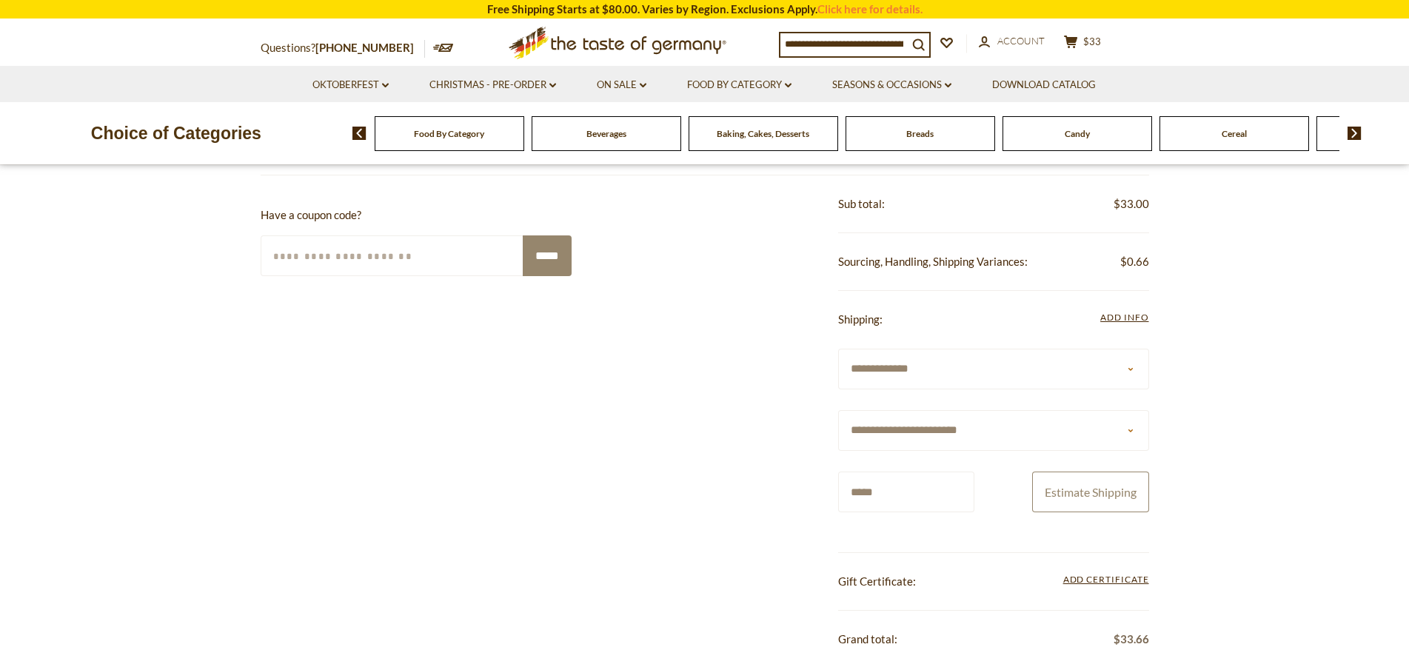
click at [1110, 501] on button "Estimate Shipping" at bounding box center [1090, 492] width 117 height 41
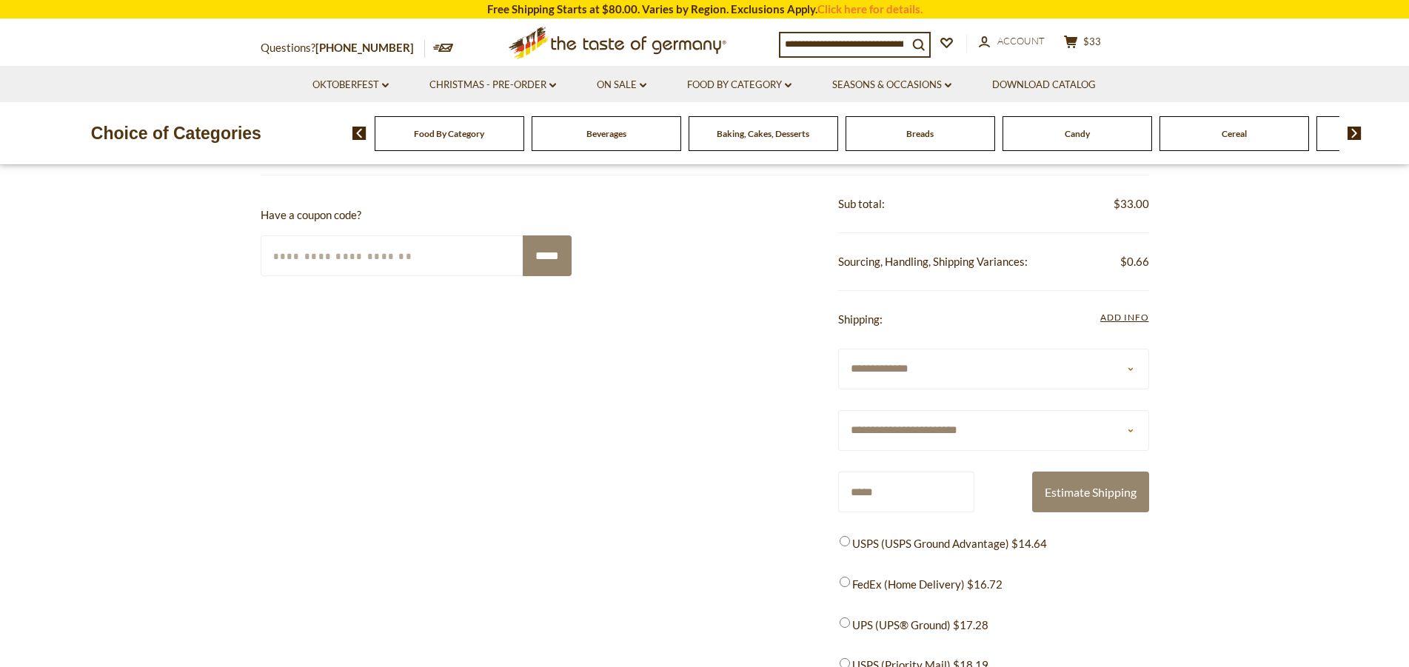
click at [455, 260] on input "Enter Your Coupon Code" at bounding box center [393, 255] width 264 height 41
type input "******"
click at [538, 245] on input "*****" at bounding box center [547, 255] width 49 height 41
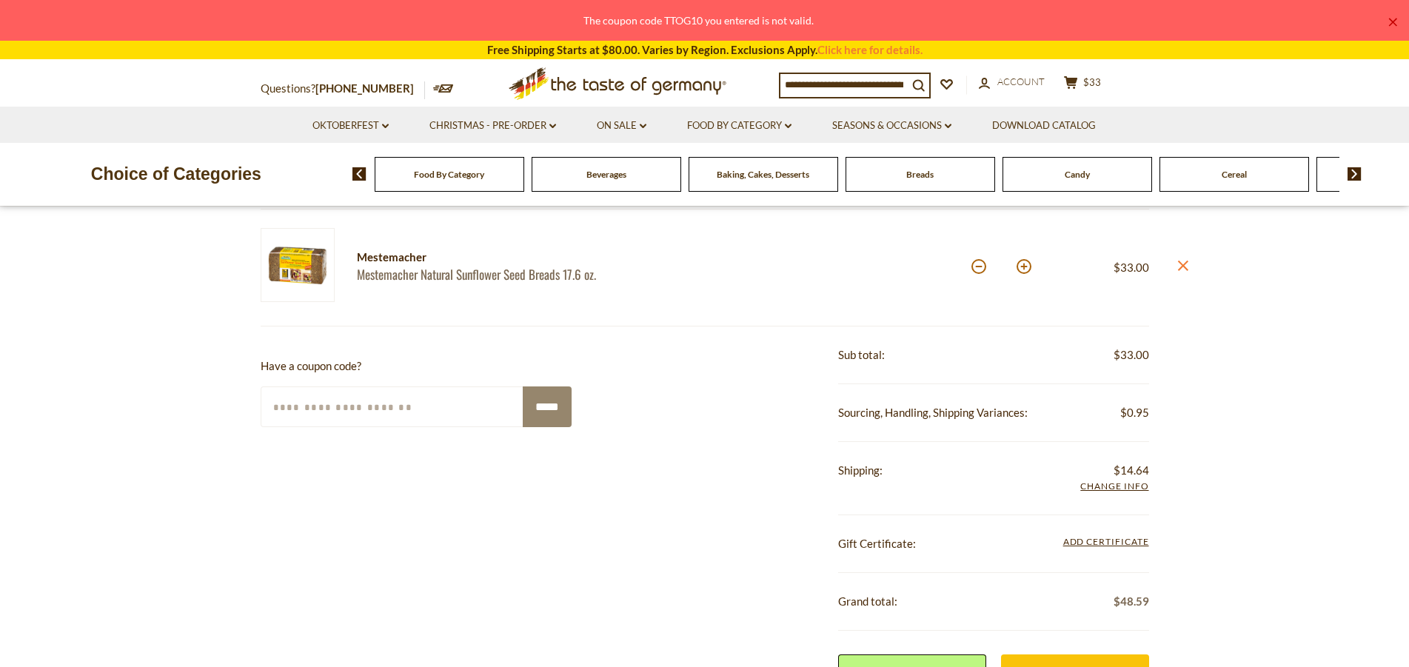
scroll to position [227, 0]
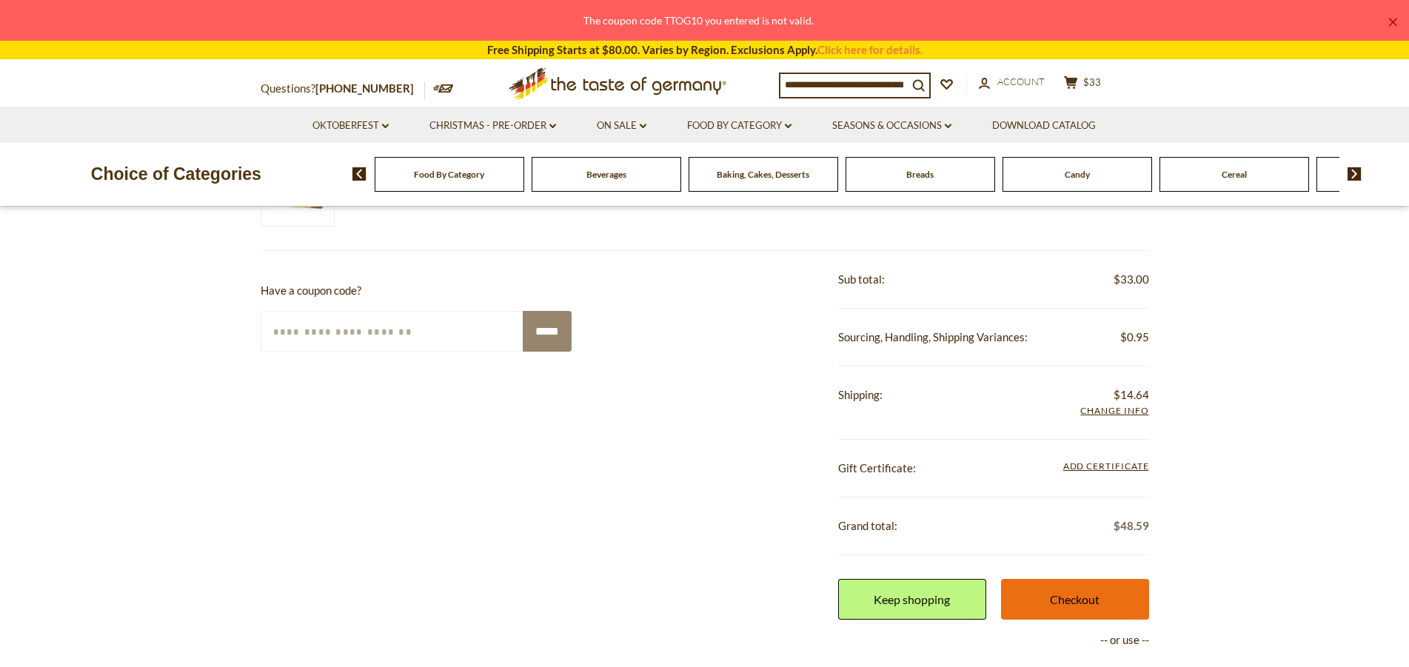
click at [1068, 598] on link "Checkout" at bounding box center [1075, 599] width 148 height 41
